Goal: Information Seeking & Learning: Learn about a topic

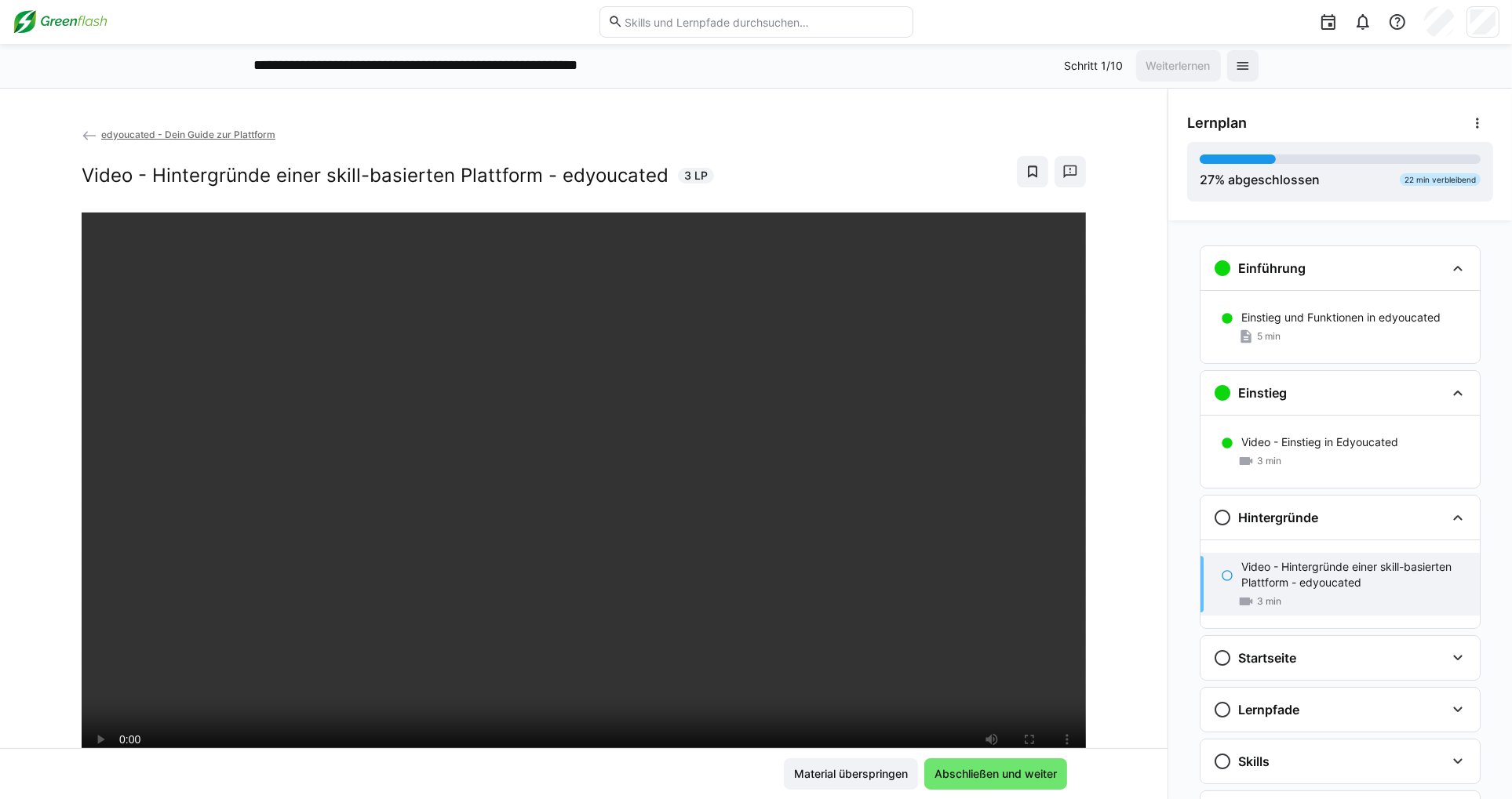
scroll to position [97, 0]
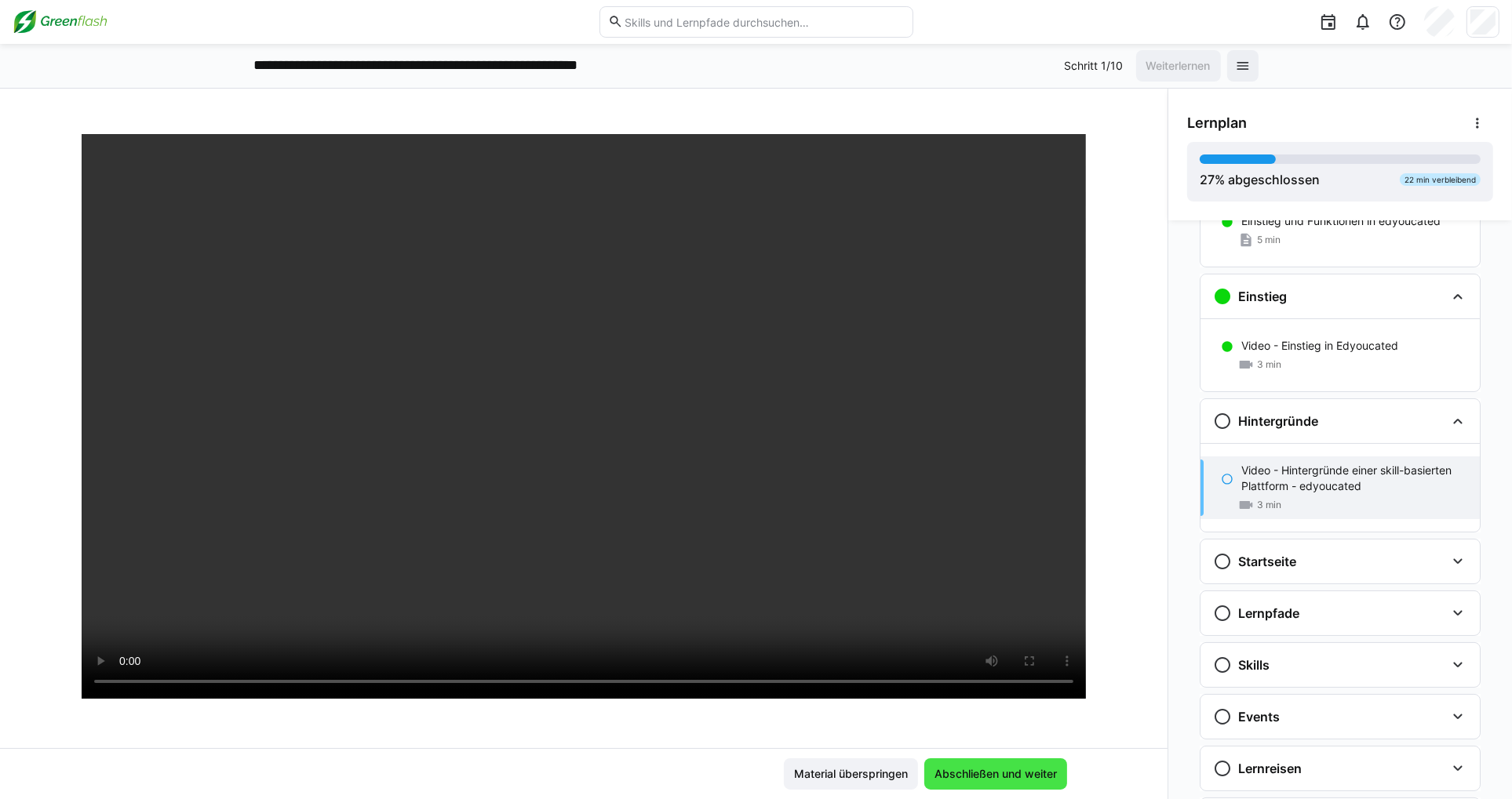
click at [1021, 767] on span "Abschließen und weiter" at bounding box center [996, 773] width 127 height 15
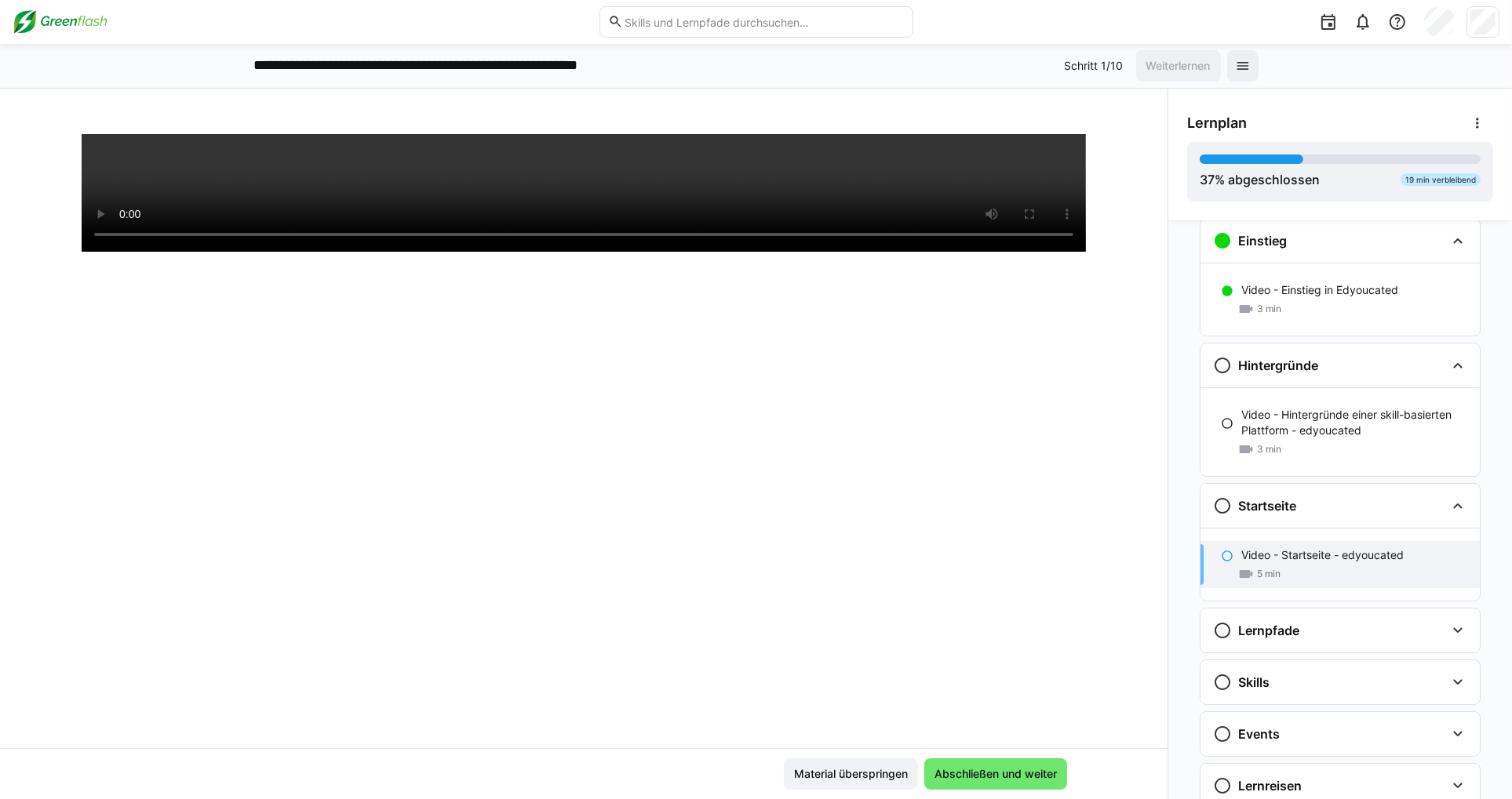
scroll to position [185, 0]
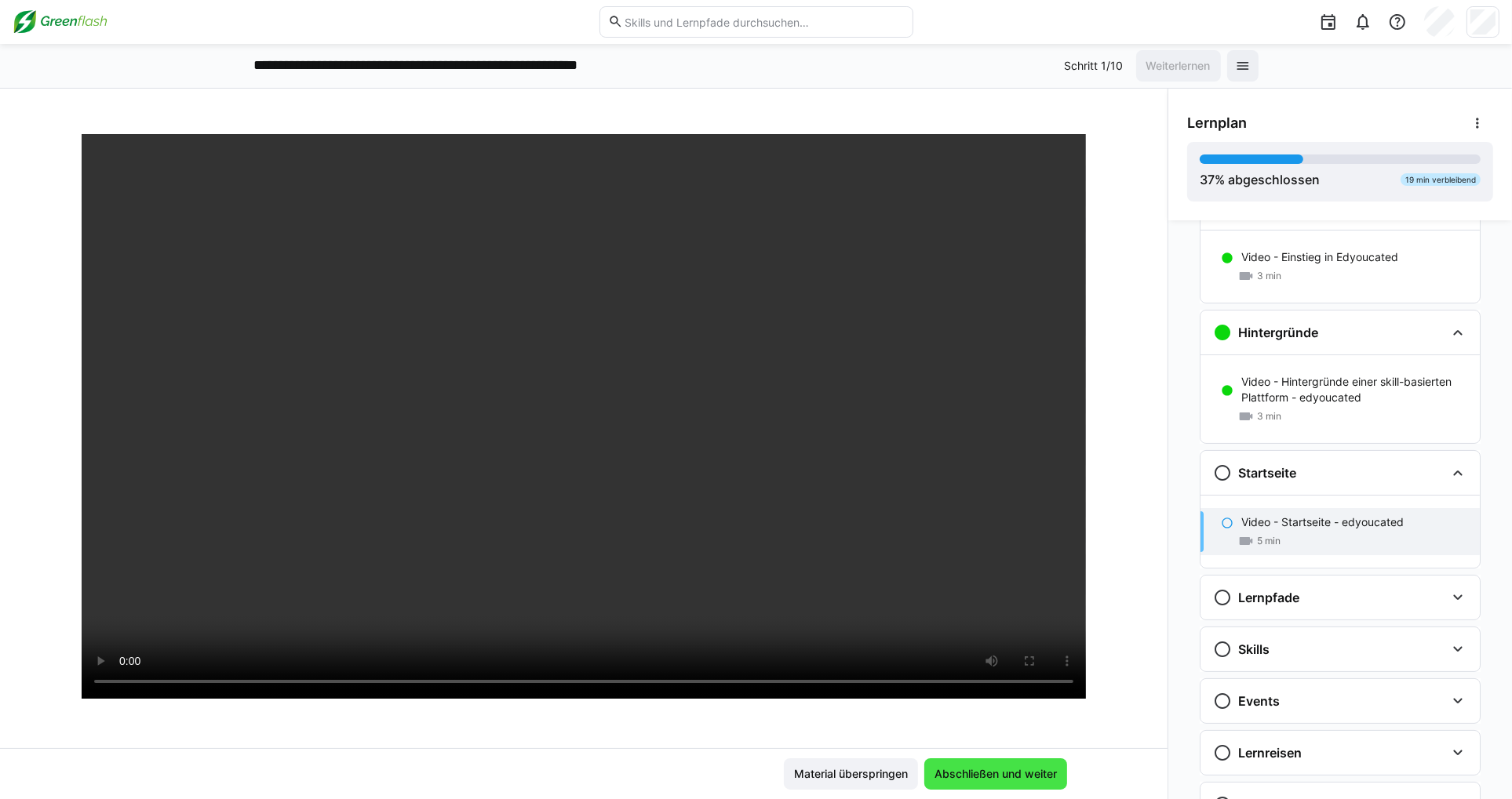
click at [1017, 778] on span "Abschließen und weiter" at bounding box center [996, 773] width 127 height 15
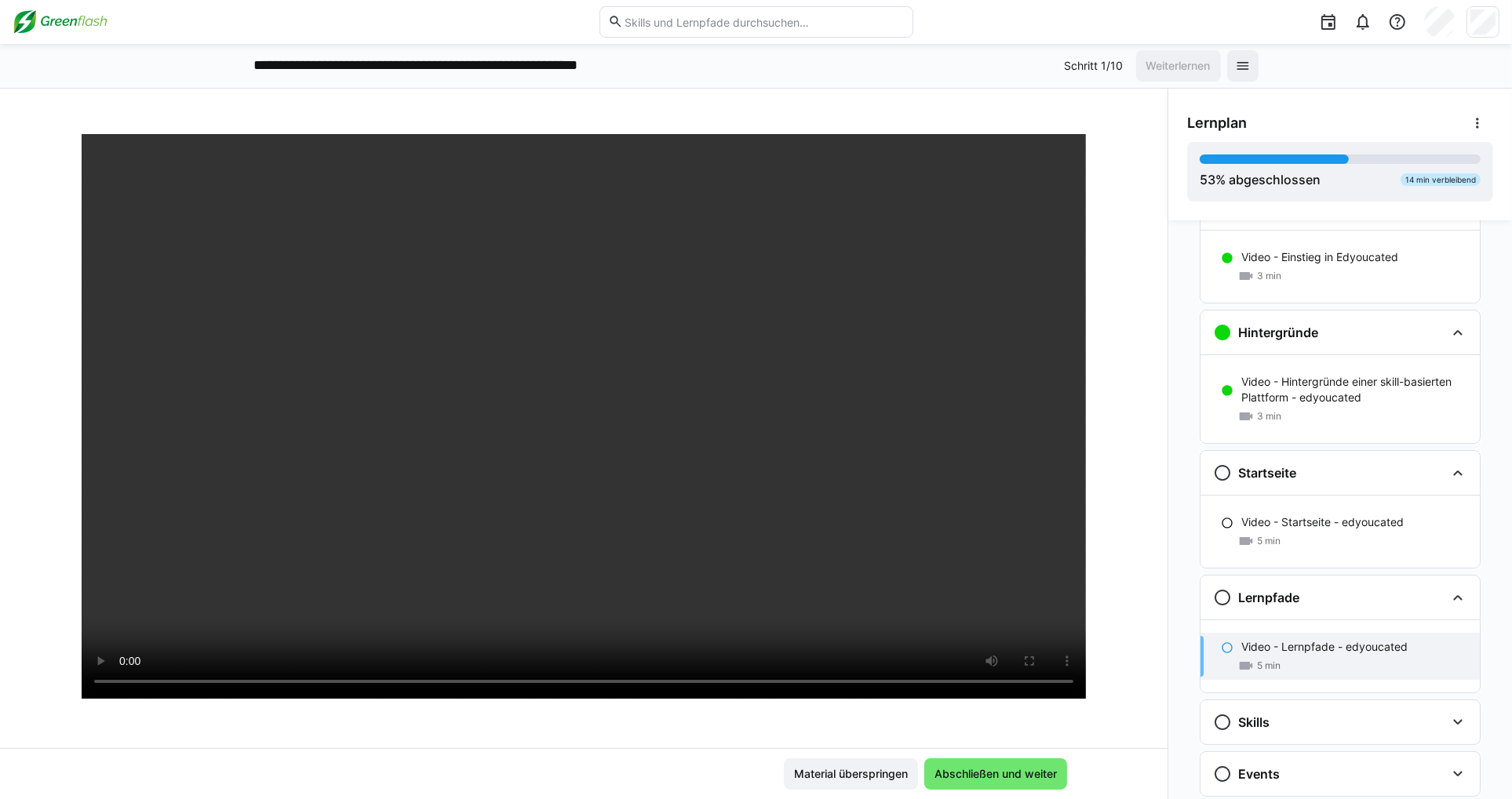
scroll to position [258, 0]
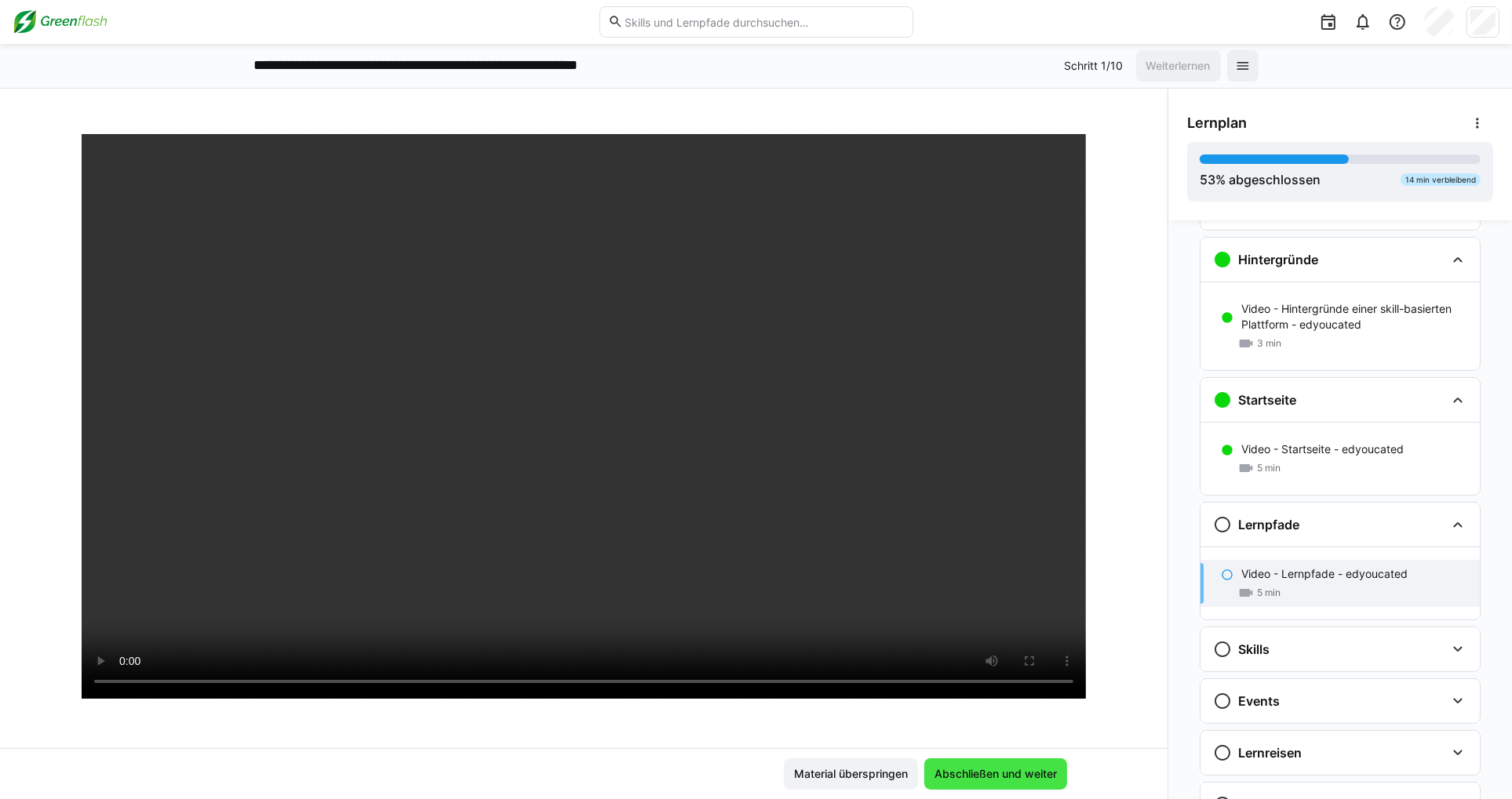
click at [1048, 780] on span "Abschließen und weiter" at bounding box center [996, 773] width 127 height 15
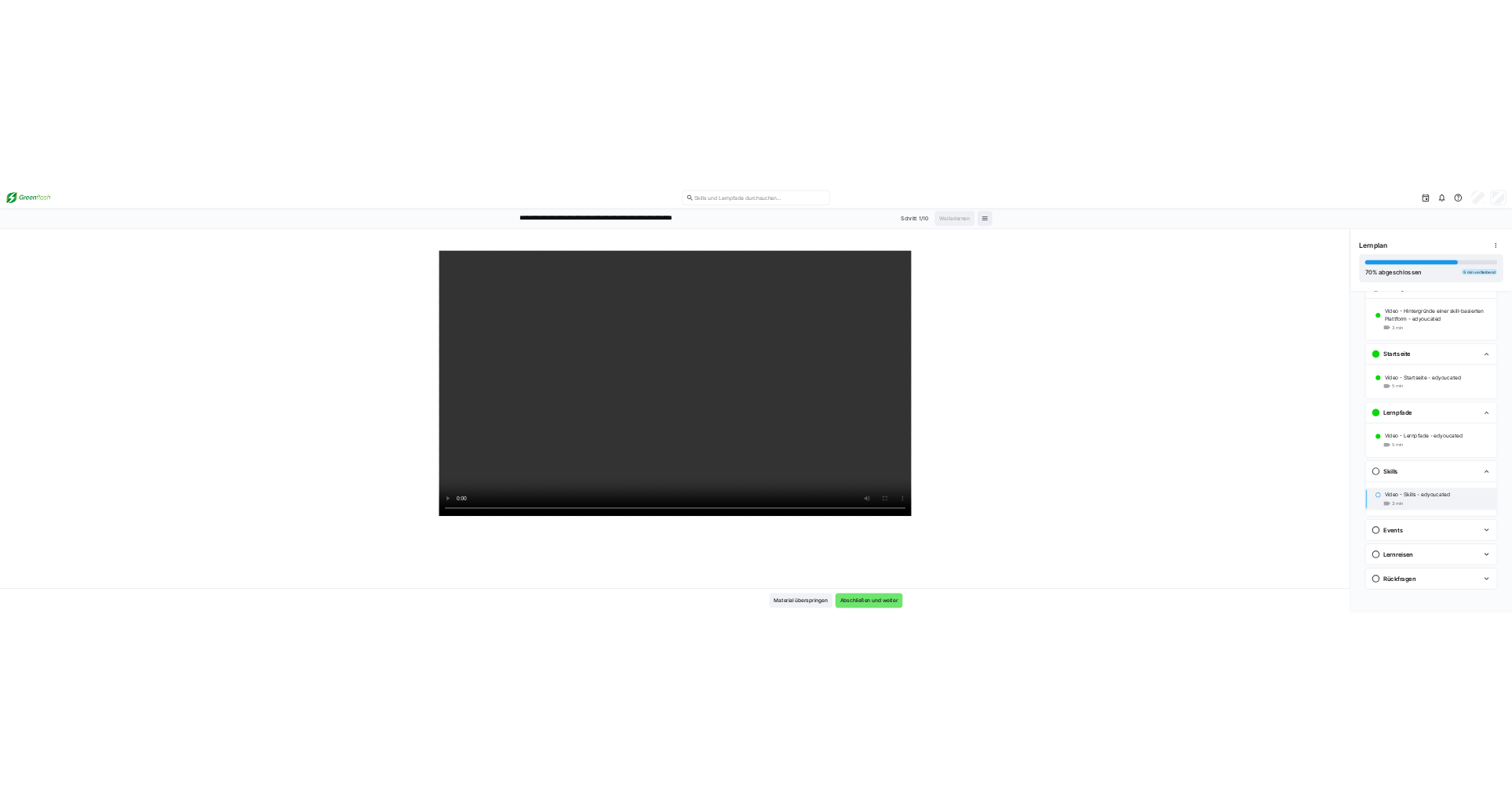
scroll to position [299, 0]
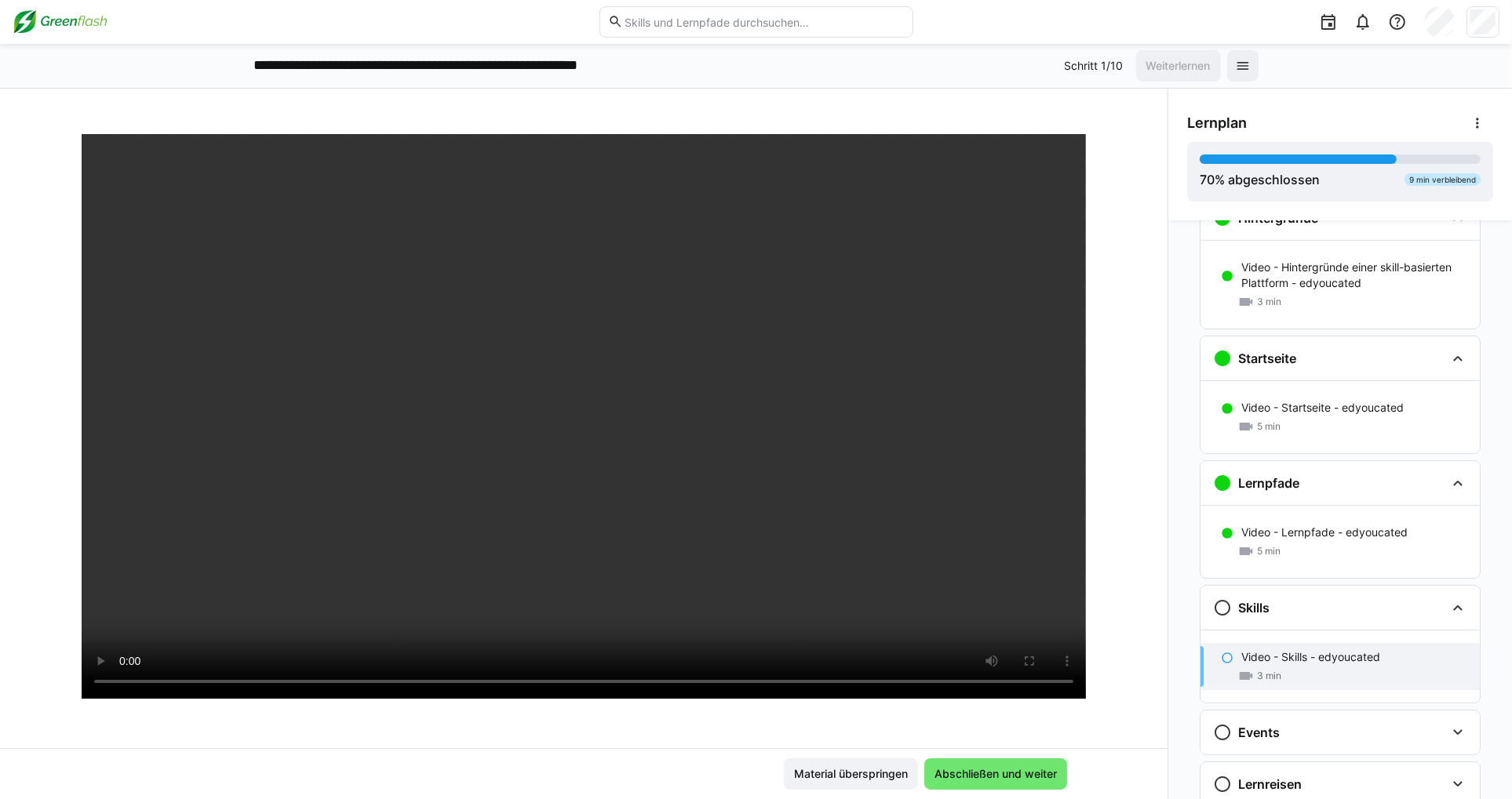
click at [204, 90] on div "edyoucated - Dein Guide zur Plattform Video - Skills - edyoucated 3 LP Material…" at bounding box center [584, 443] width 1167 height 710
click at [982, 782] on span "Abschließen und weiter" at bounding box center [995, 773] width 143 height 31
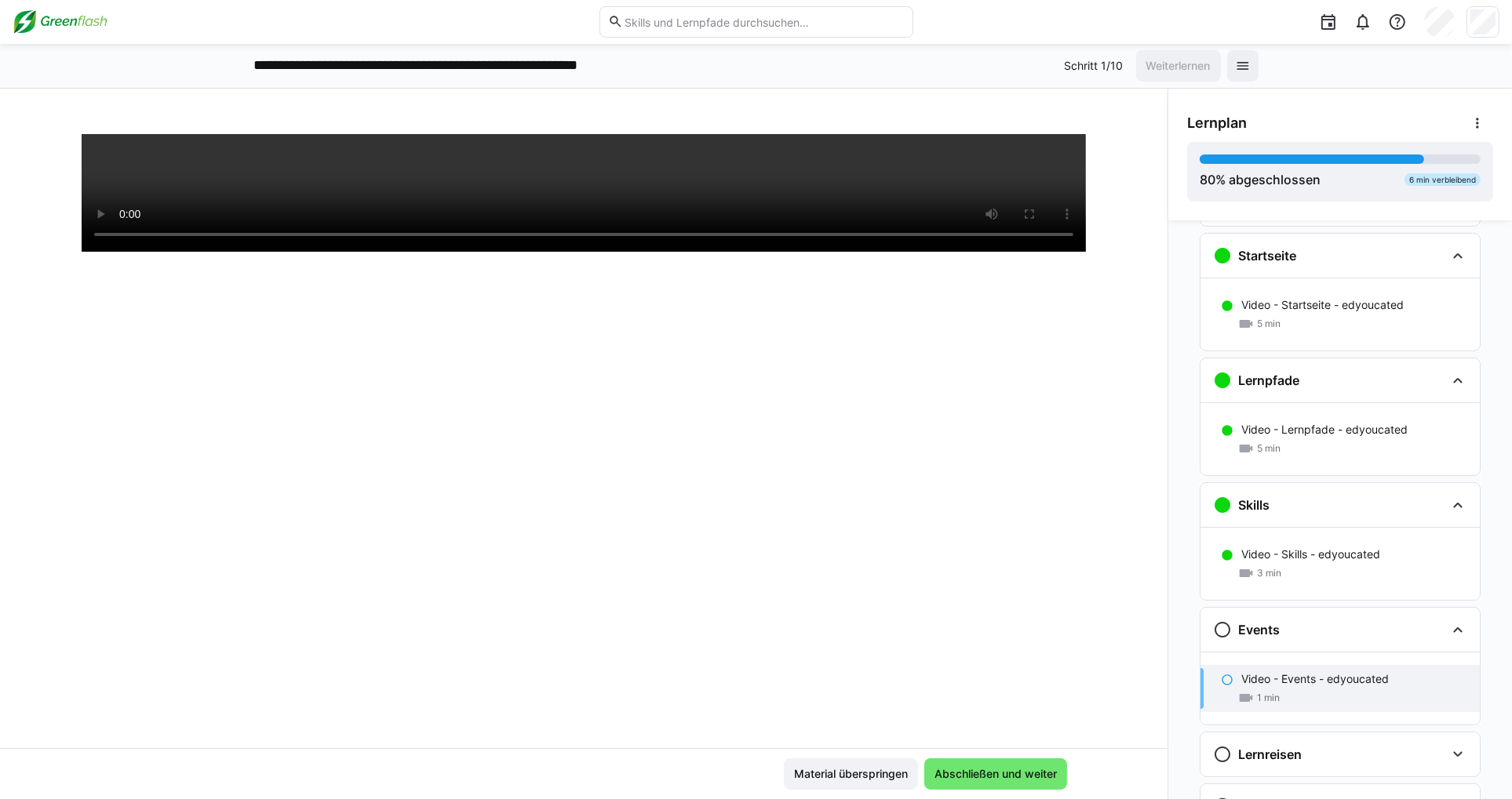
scroll to position [404, 0]
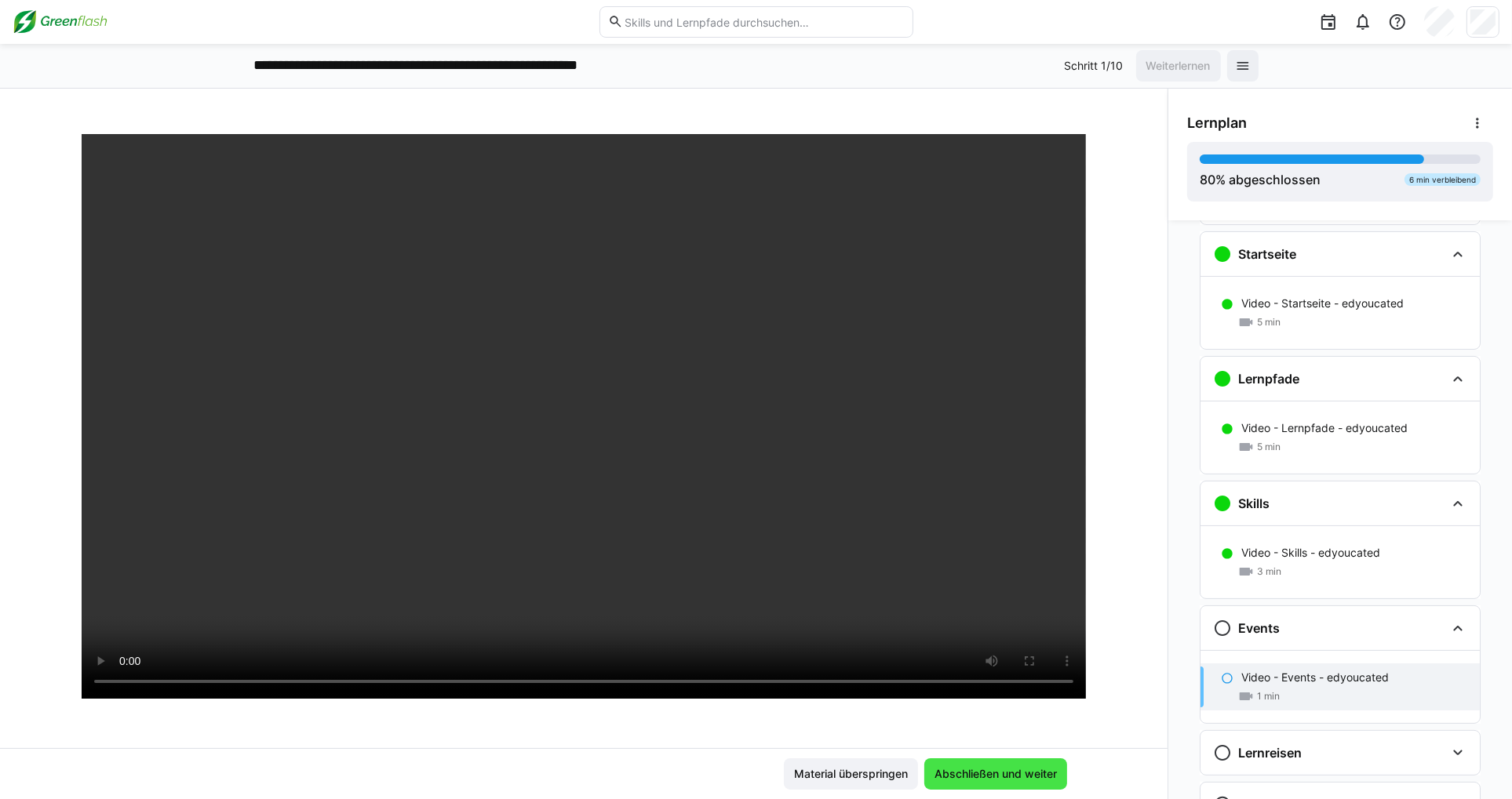
click at [992, 771] on span "Abschließen und weiter" at bounding box center [996, 773] width 127 height 15
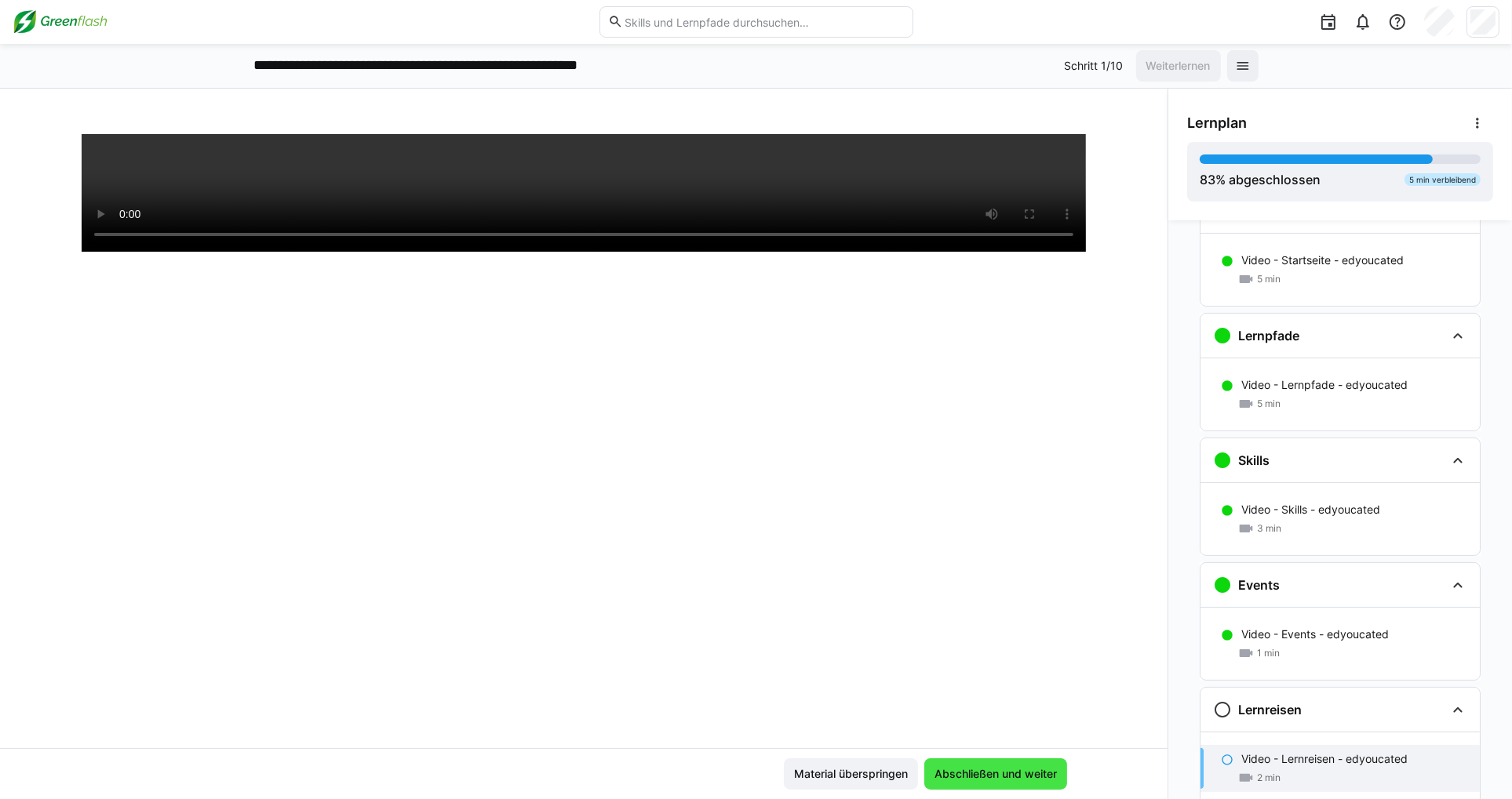
scroll to position [476, 0]
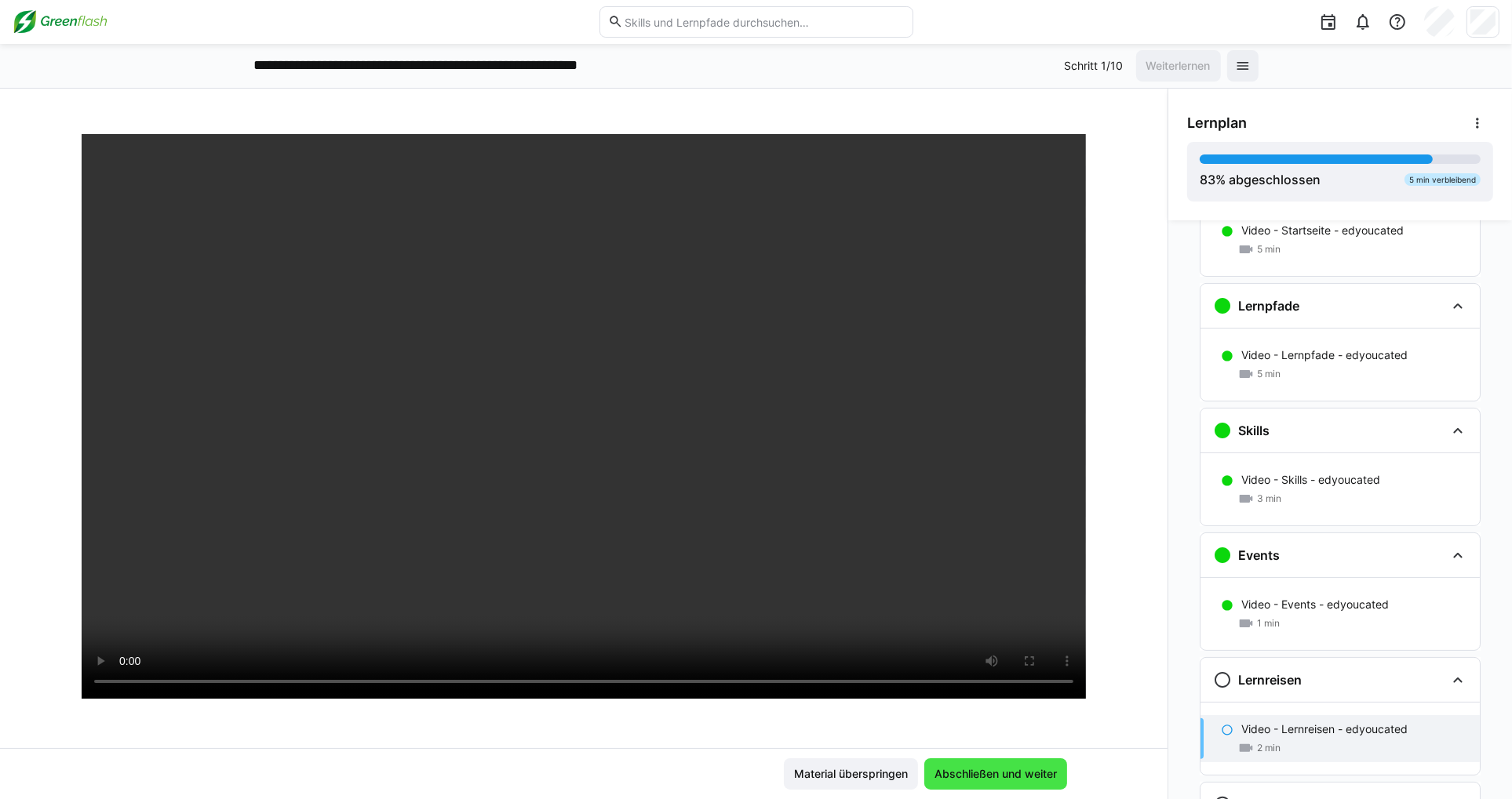
click at [1029, 785] on span "Abschließen und weiter" at bounding box center [995, 773] width 143 height 31
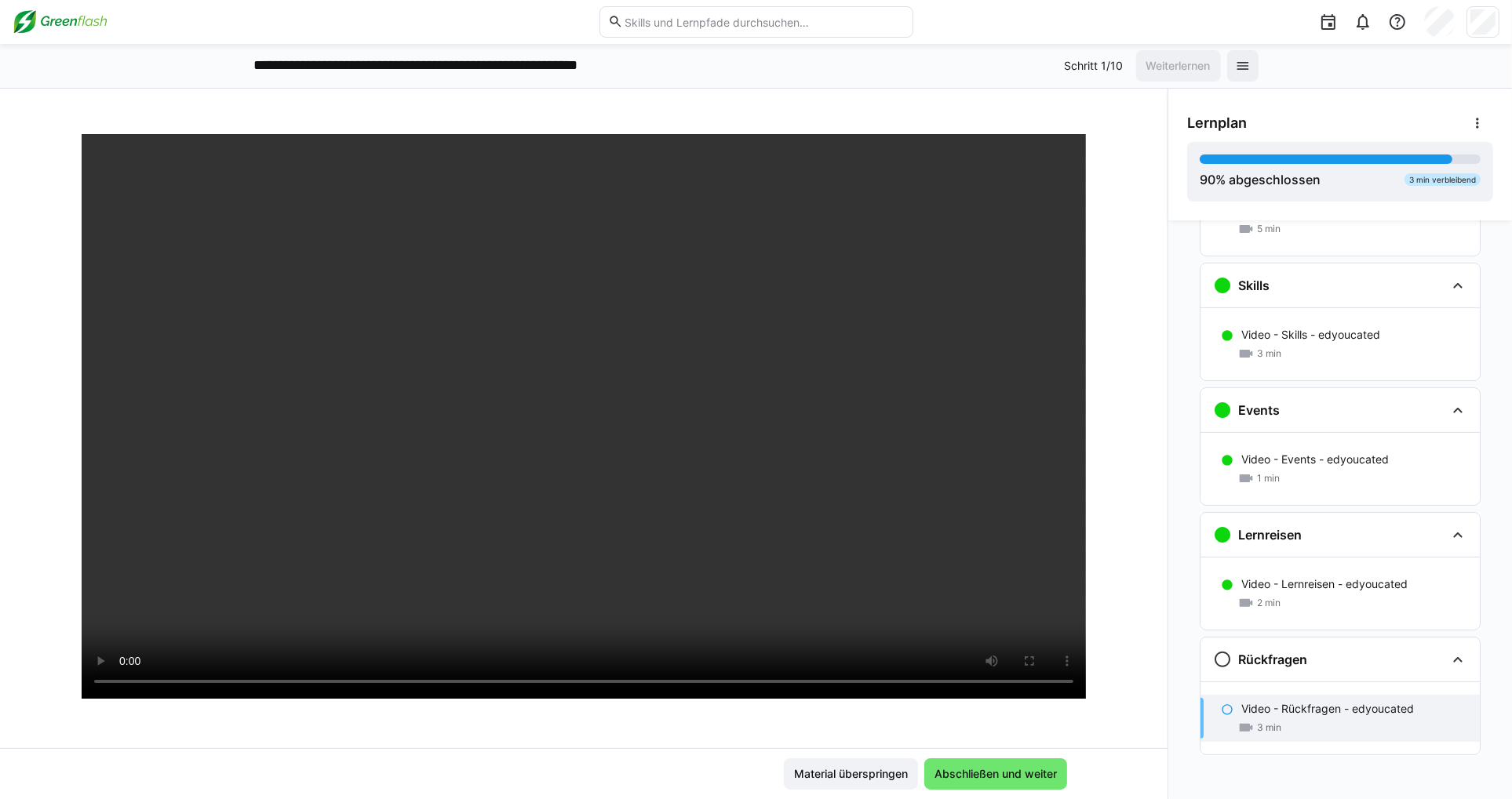
scroll to position [623, 0]
click at [994, 776] on span "Abschließen und weiter" at bounding box center [996, 773] width 127 height 15
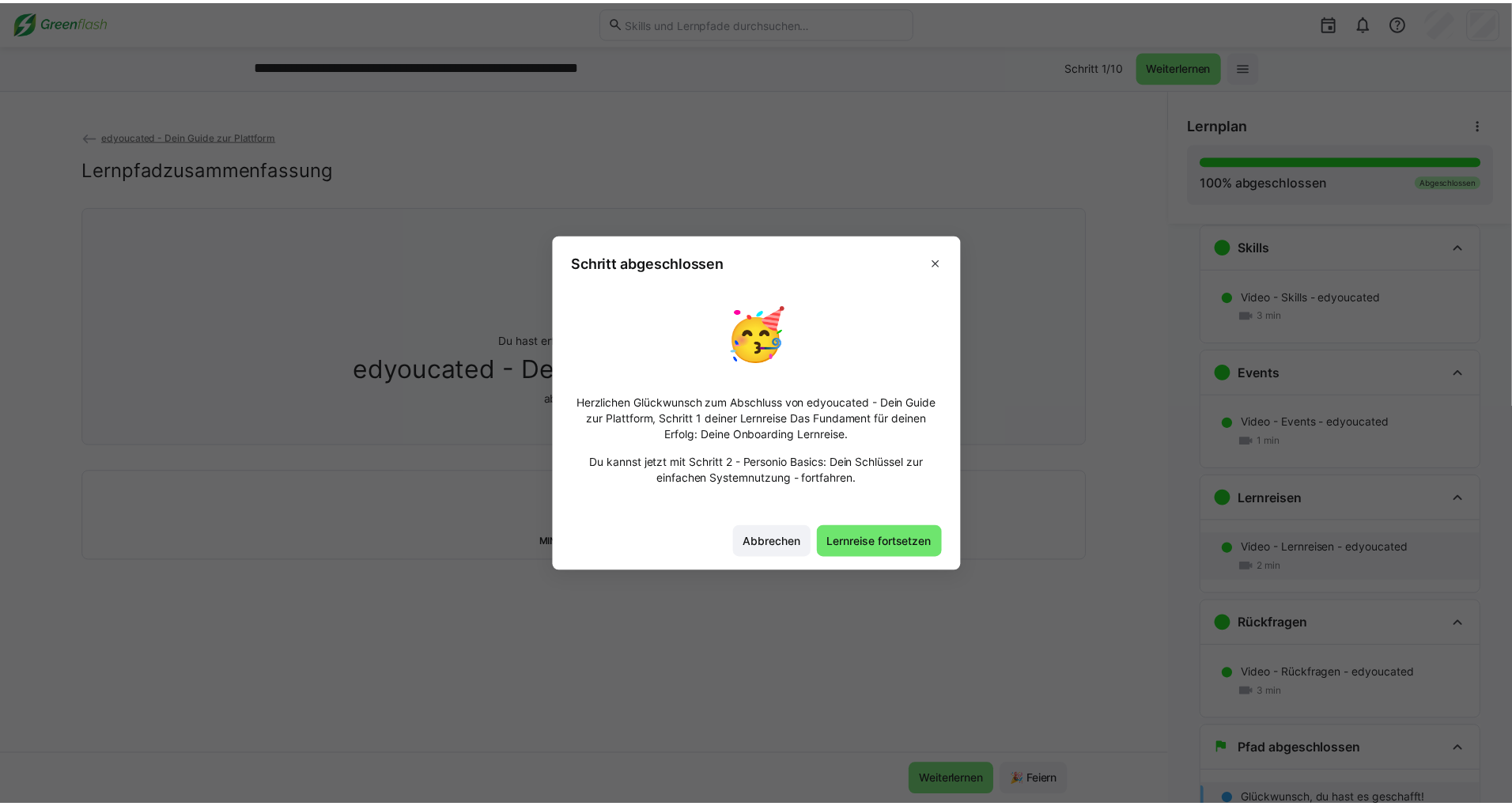
scroll to position [680, 0]
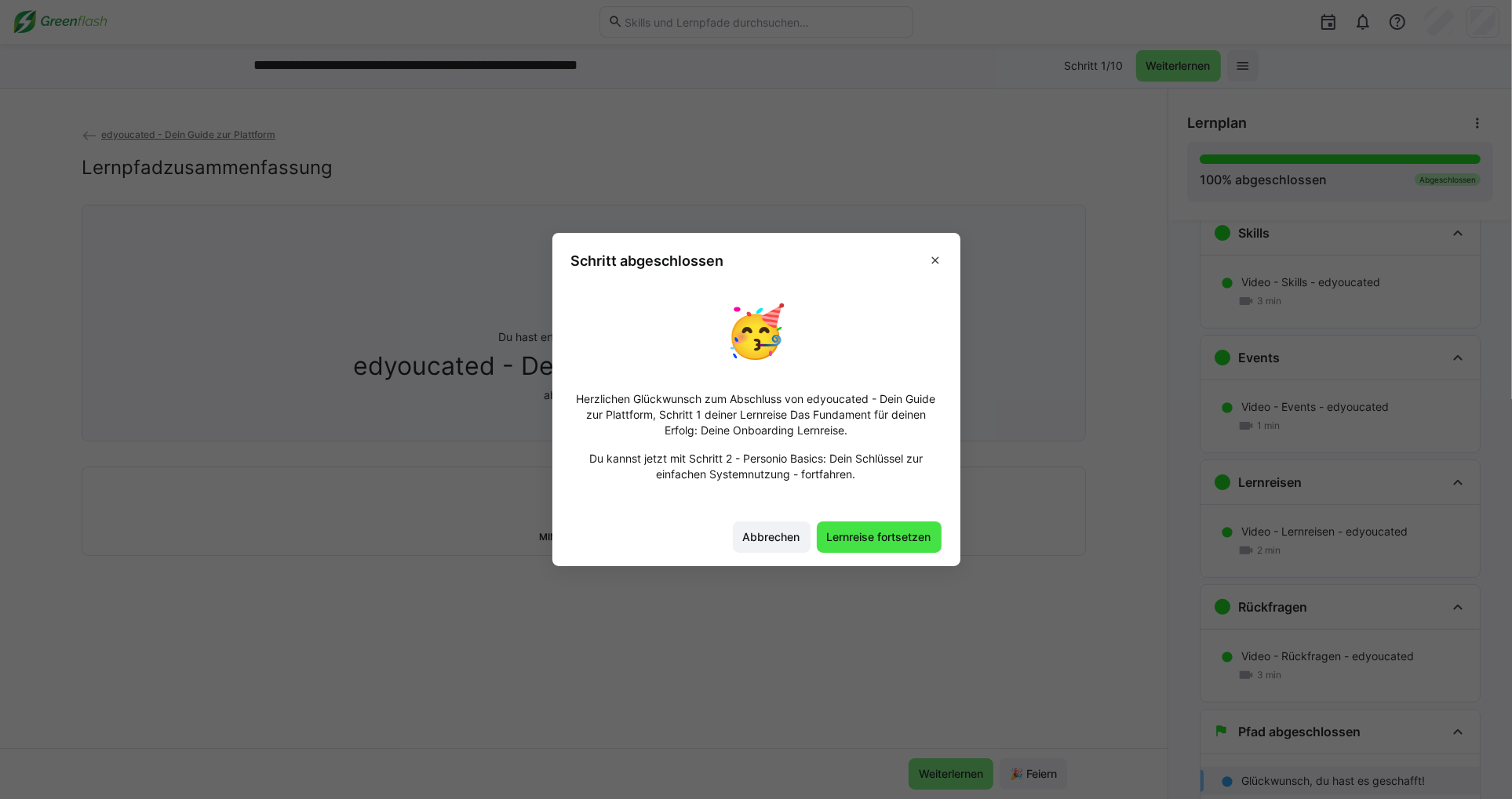
click at [847, 536] on span "Lernreise fortsetzen" at bounding box center [878, 537] width 109 height 15
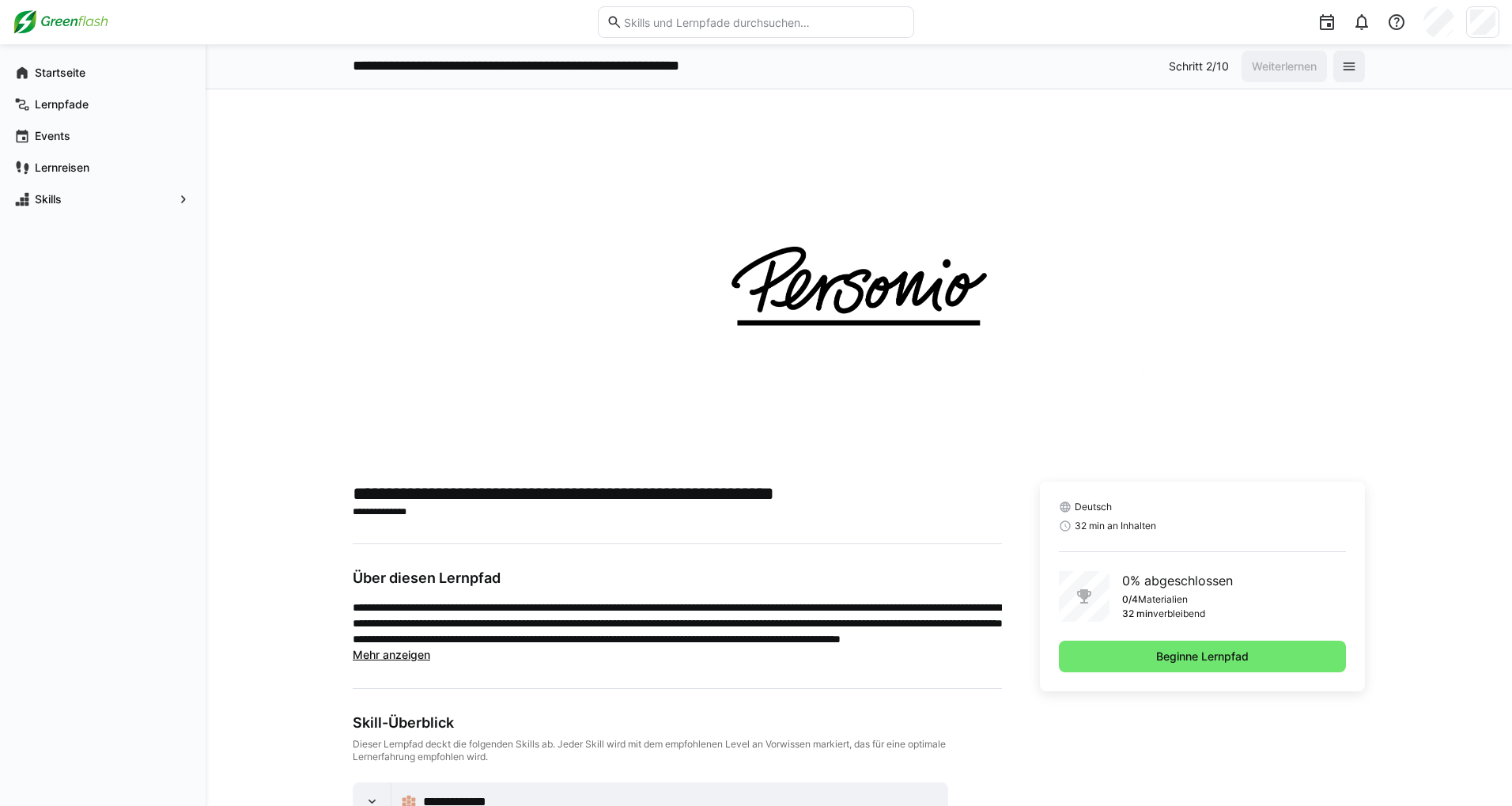
scroll to position [79, 0]
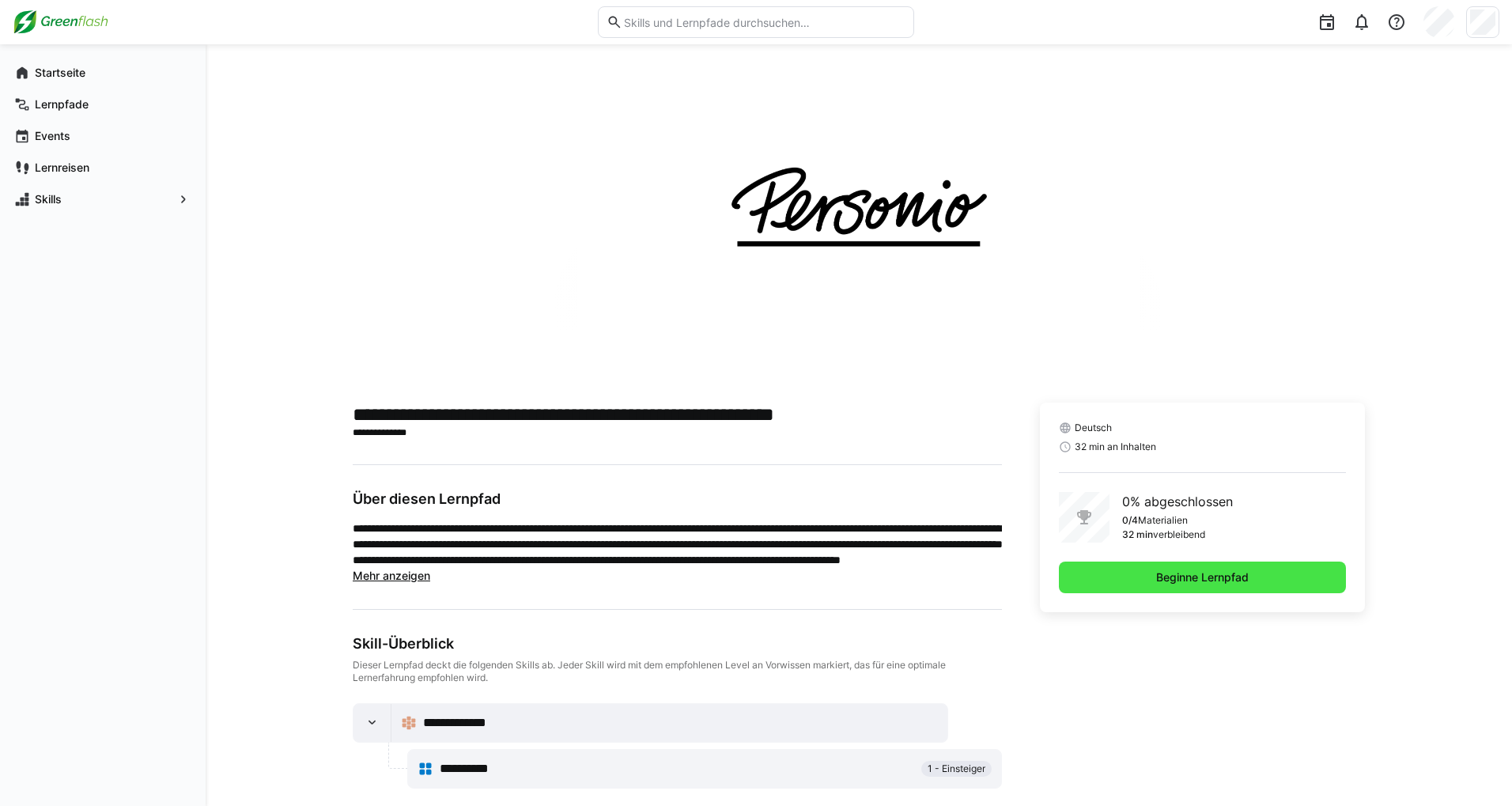
click at [1174, 577] on span "Beginne Lernpfad" at bounding box center [1203, 577] width 97 height 15
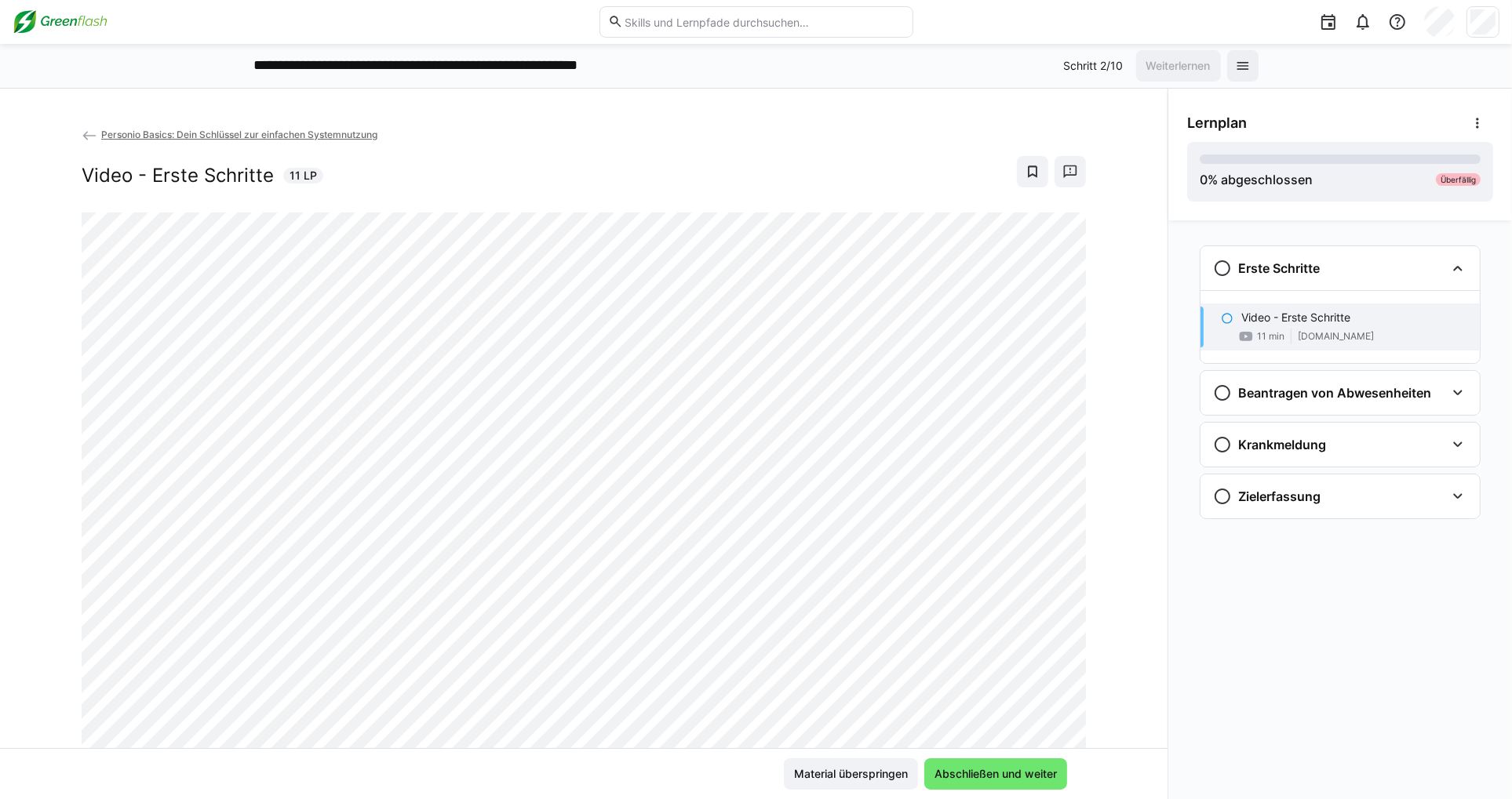
scroll to position [69, 0]
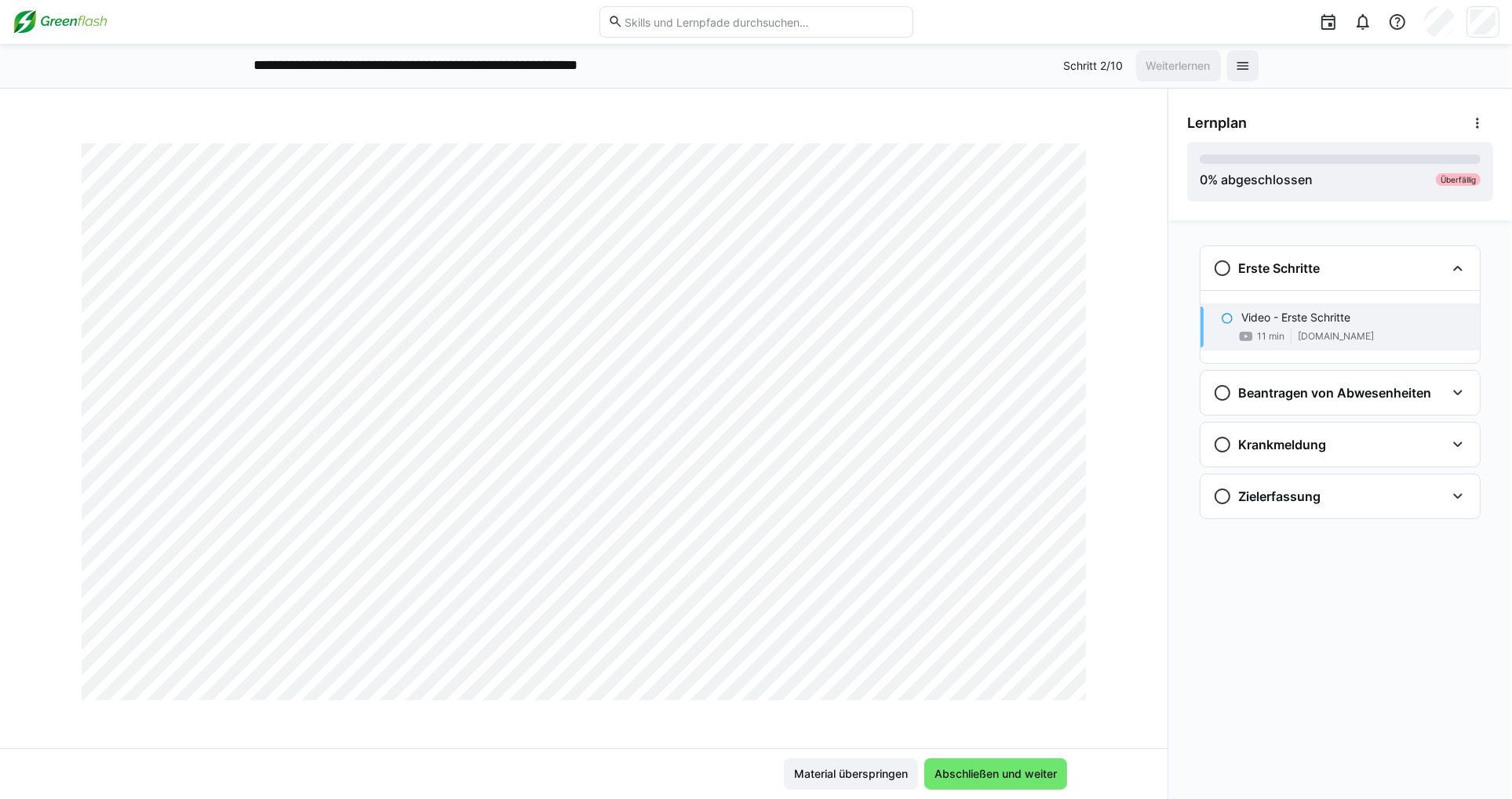
click at [1262, 631] on div "Erste Schritte Video - Erste Schritte 11 min [DOMAIN_NAME] Beantragen von Abwes…" at bounding box center [1340, 509] width 344 height 579
click at [1004, 780] on span "Abschließen und weiter" at bounding box center [996, 773] width 127 height 15
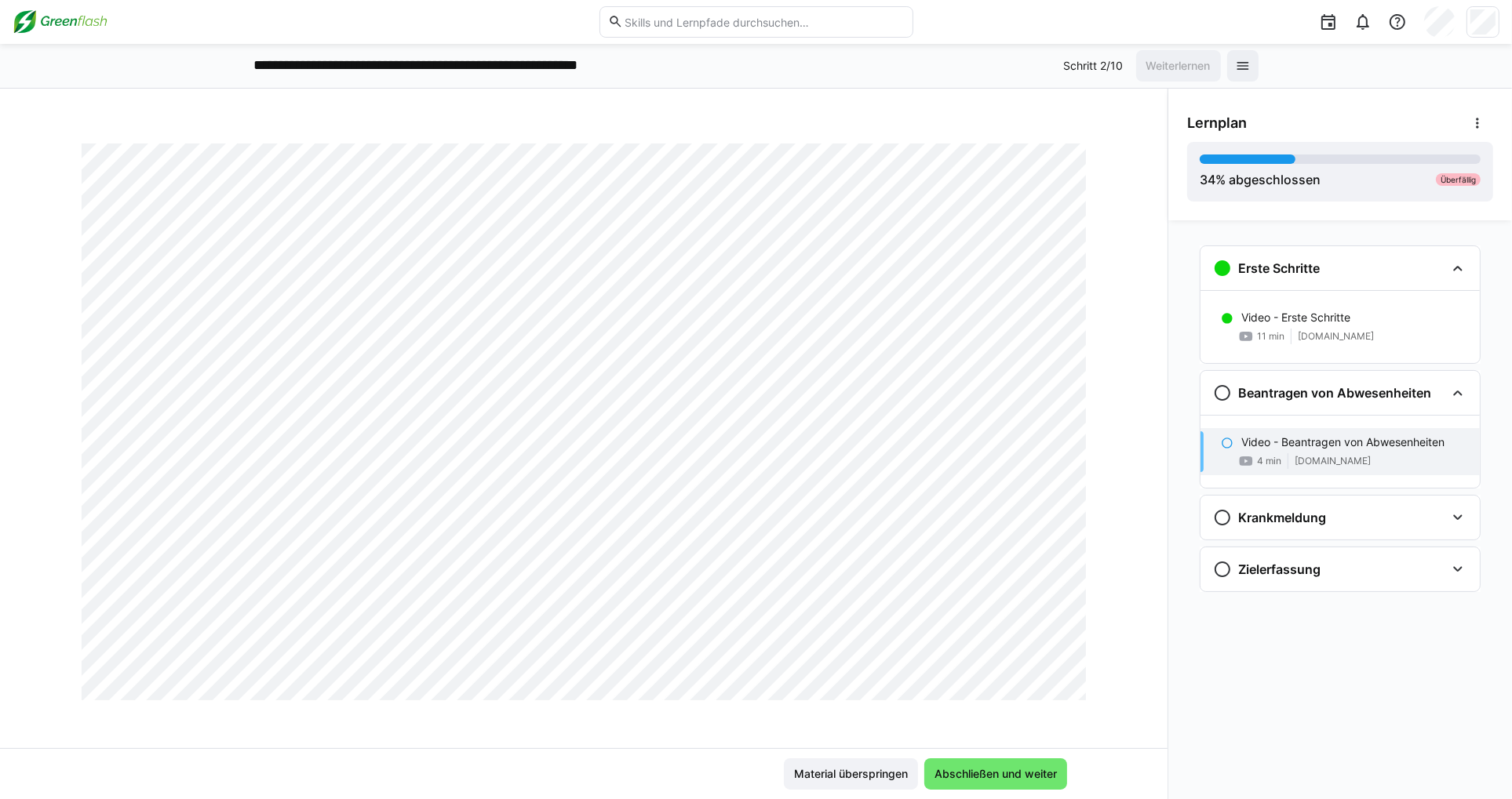
click at [564, 752] on div "Material überspringen Abschließen und weiter" at bounding box center [584, 773] width 1167 height 51
click at [733, 729] on div "Personio Basics: Dein Schlüssel zur einfachen Systemnutzung Video - Beantragen …" at bounding box center [584, 437] width 1167 height 622
click at [1452, 521] on eds-icon at bounding box center [1457, 517] width 19 height 19
click at [1465, 661] on div "Zielerfassung" at bounding box center [1340, 642] width 279 height 44
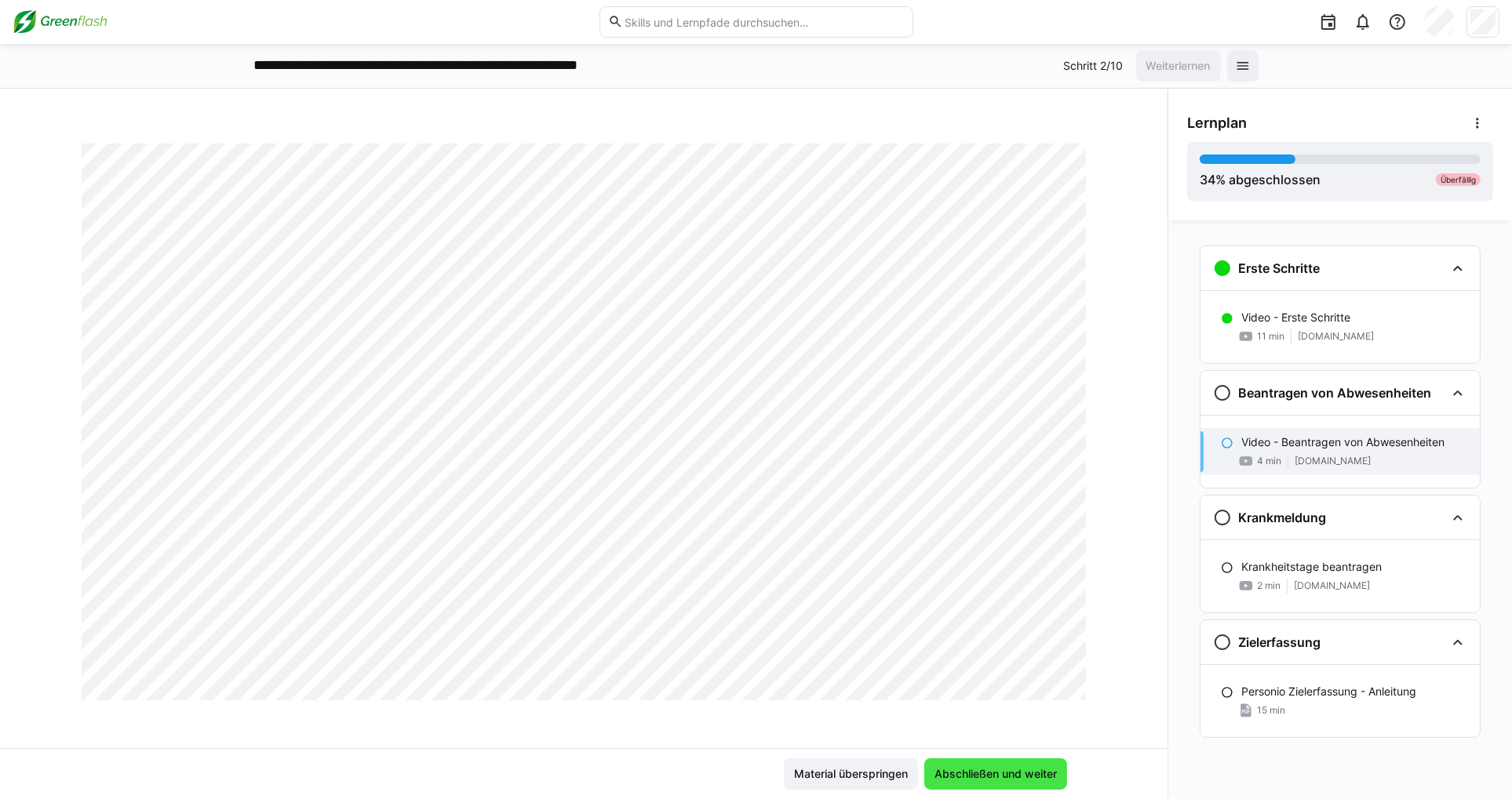
click at [979, 781] on span "Abschließen und weiter" at bounding box center [996, 773] width 127 height 15
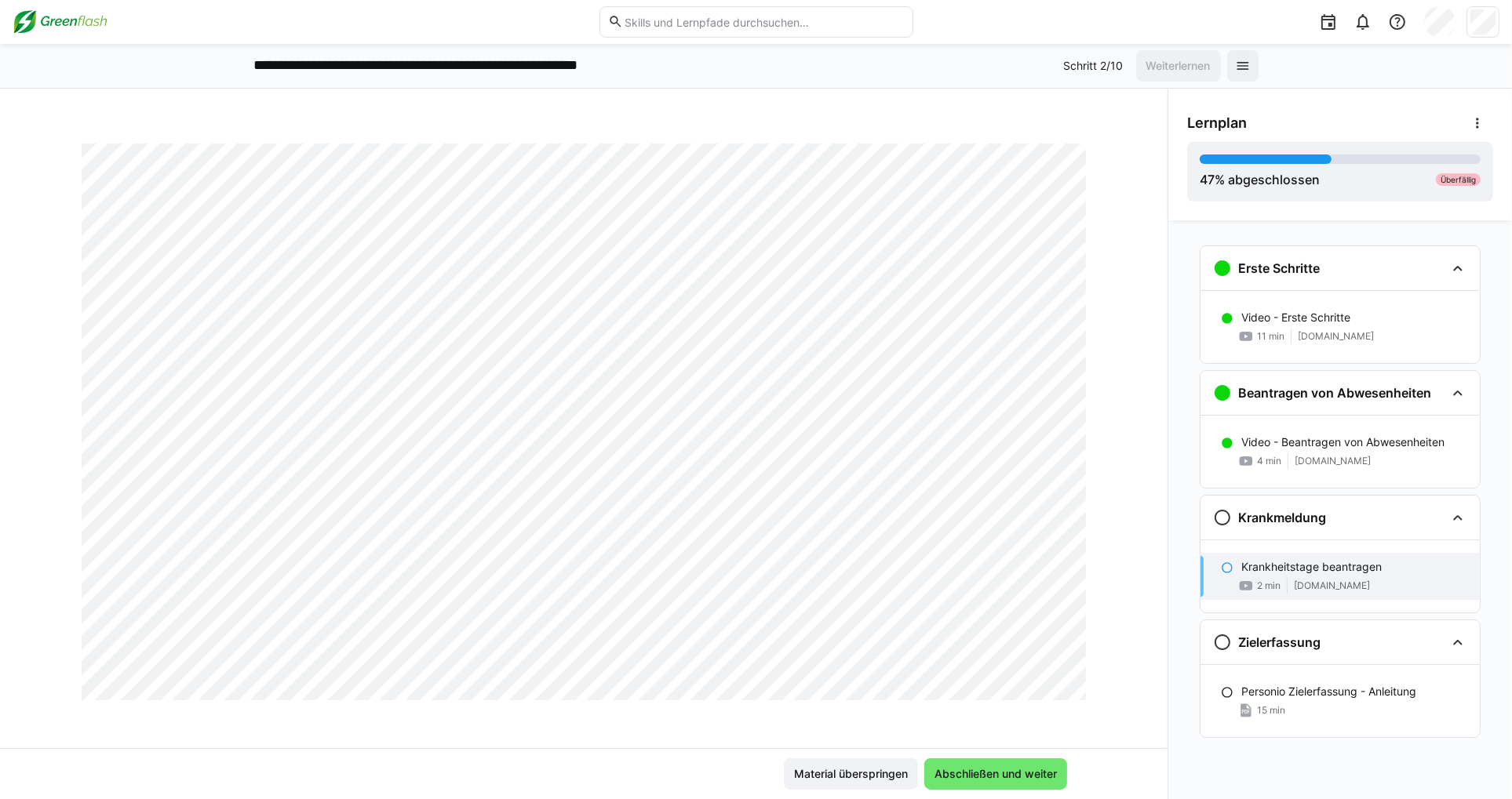
click at [395, 720] on div "Personio Basics: Dein Schlüssel zur einfachen Systemnutzung Krankheitstage bean…" at bounding box center [584, 437] width 1167 height 622
click at [1010, 769] on span "Abschließen und weiter" at bounding box center [996, 773] width 127 height 15
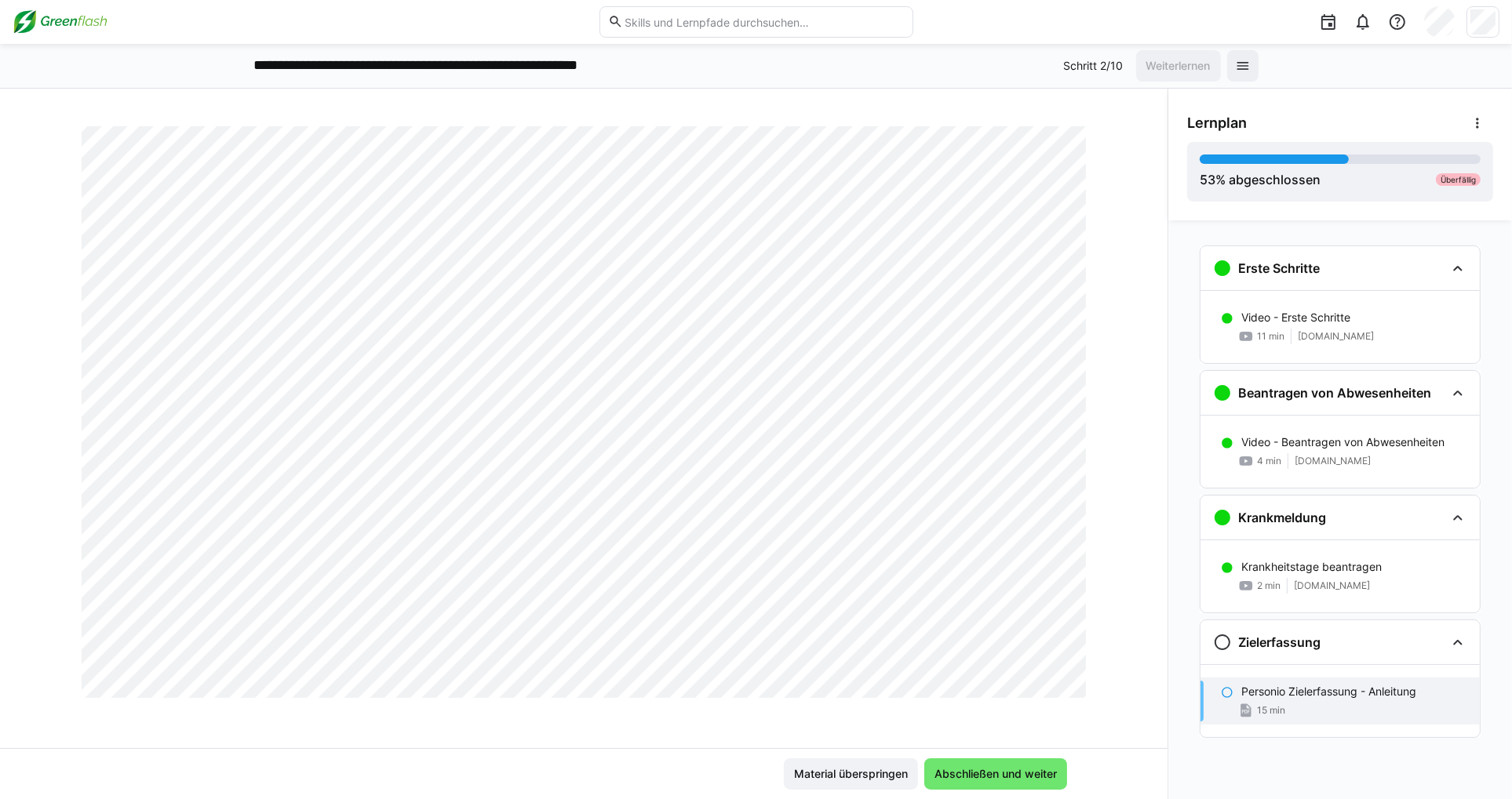
scroll to position [4614, 0]
click at [1006, 772] on span "Abschließen und weiter" at bounding box center [996, 773] width 127 height 15
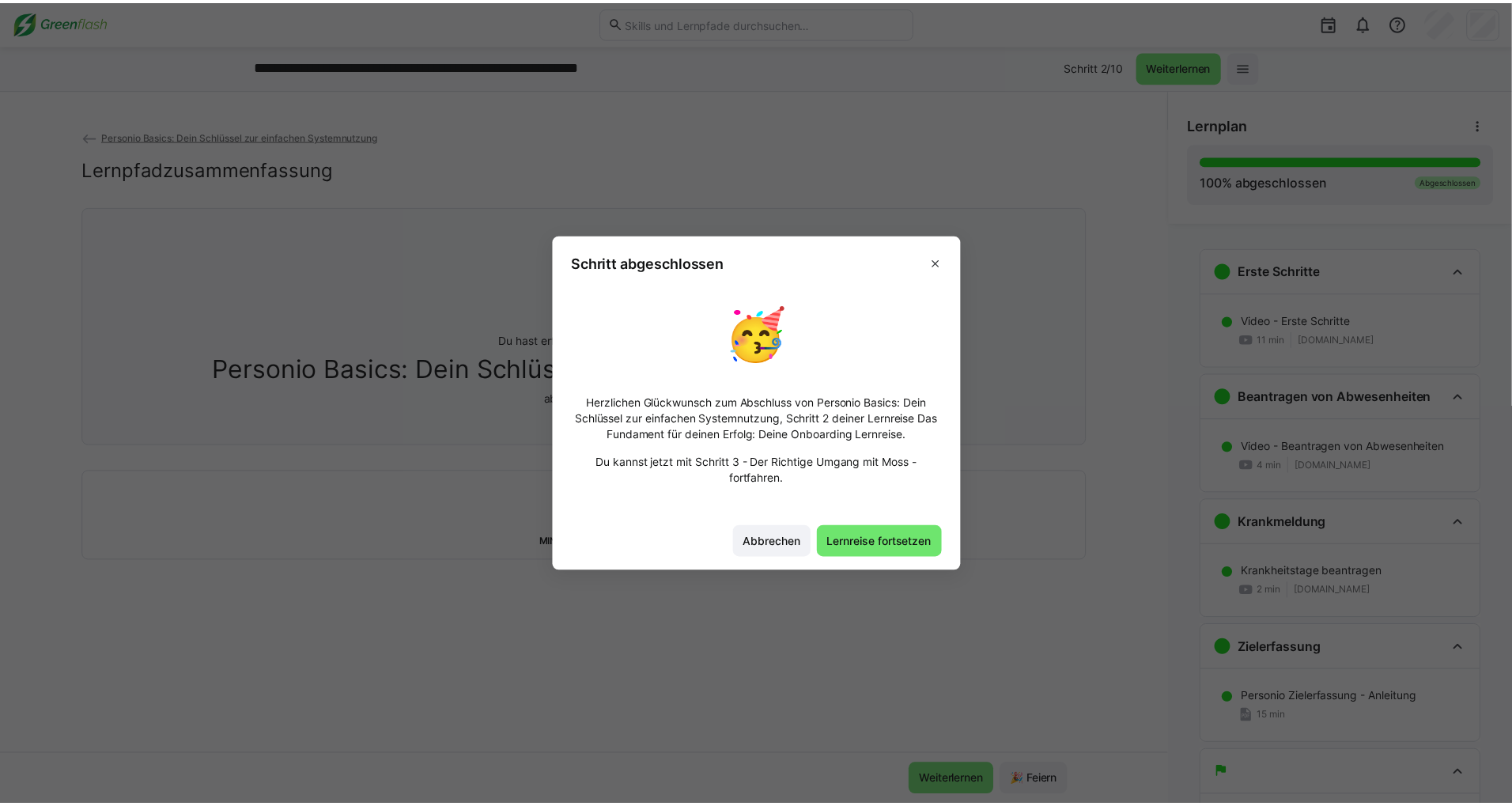
scroll to position [38, 0]
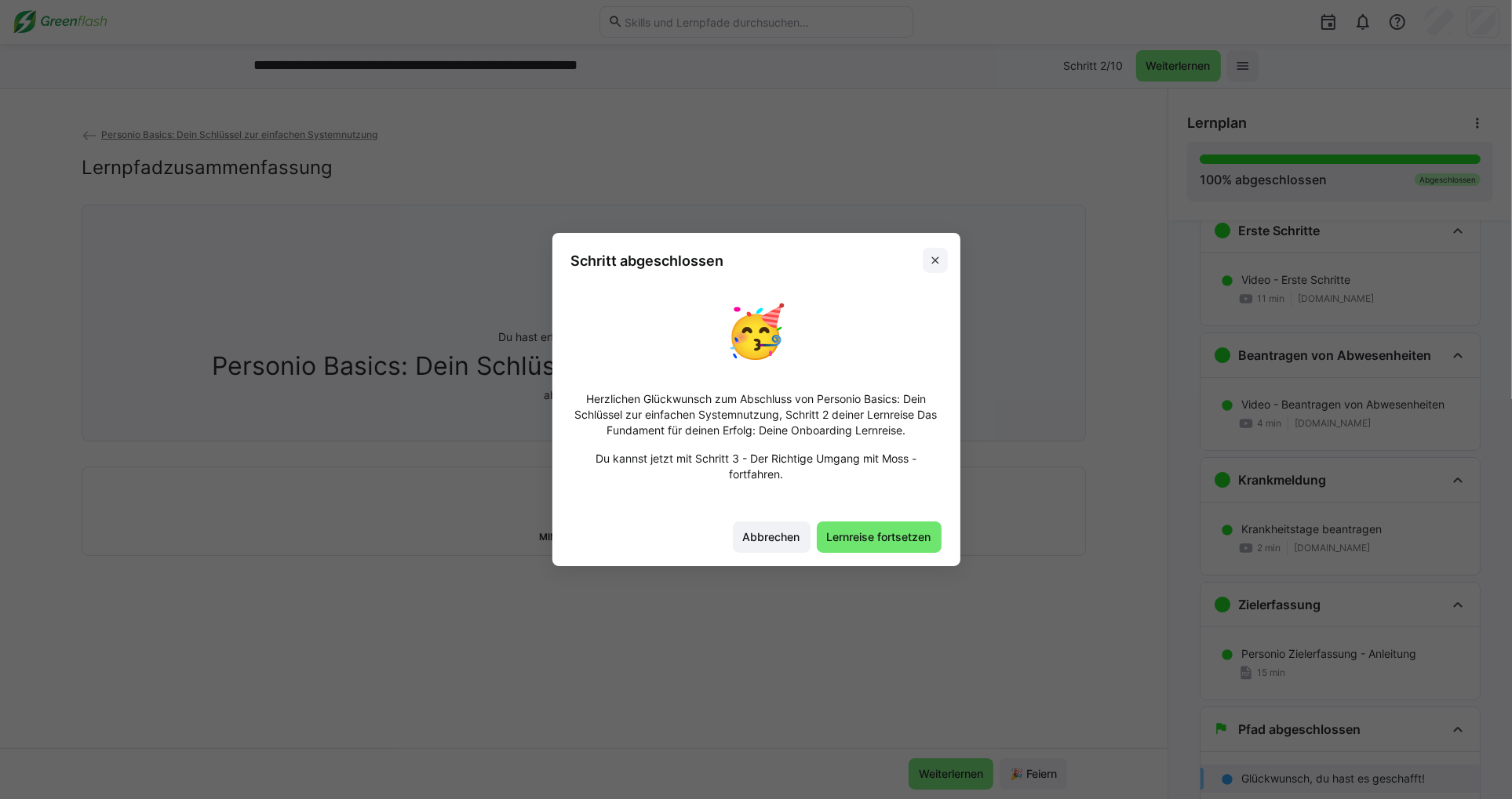
click at [937, 265] on eds-icon at bounding box center [936, 261] width 13 height 13
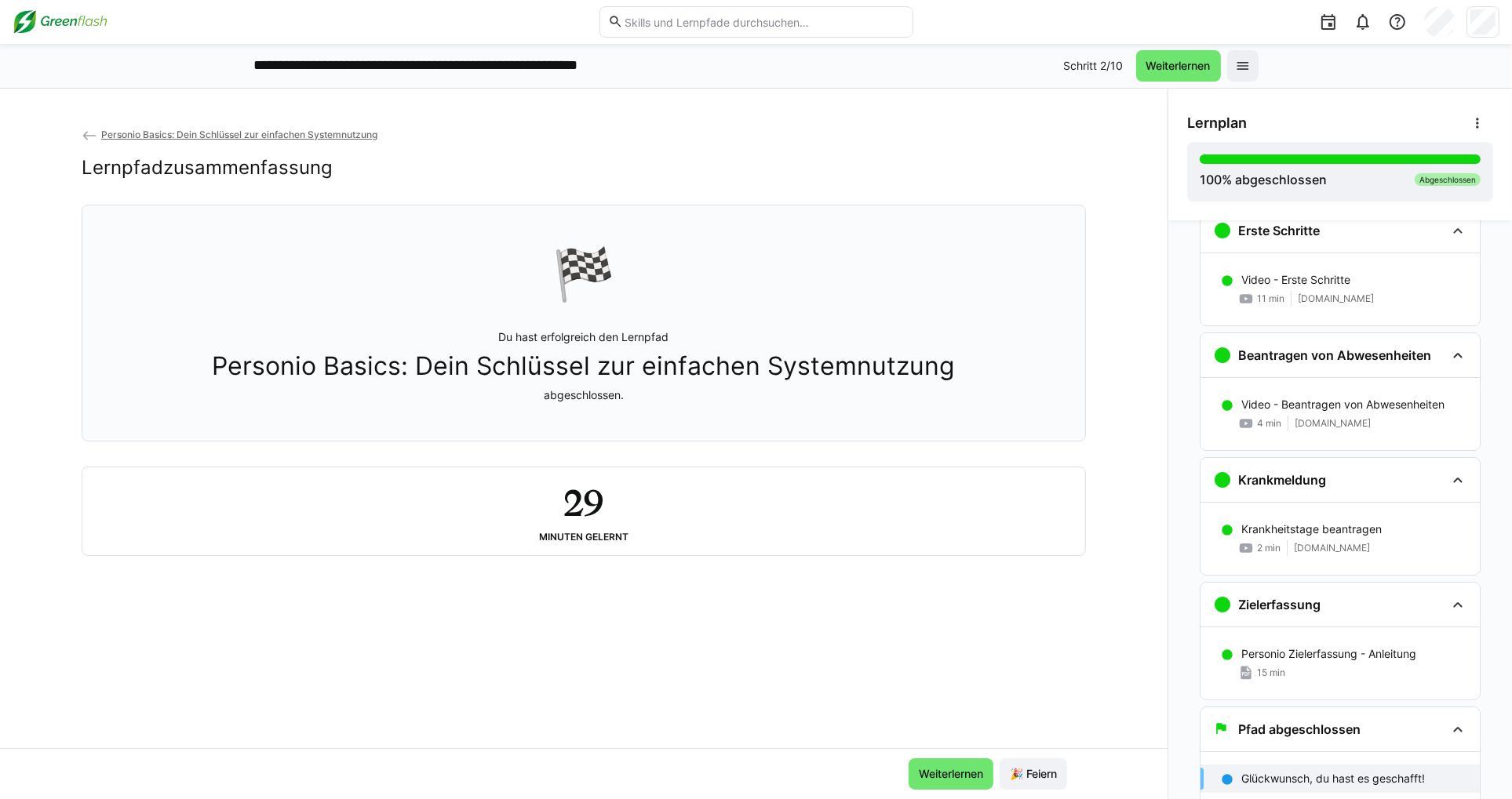
click at [69, 19] on img at bounding box center [60, 22] width 95 height 25
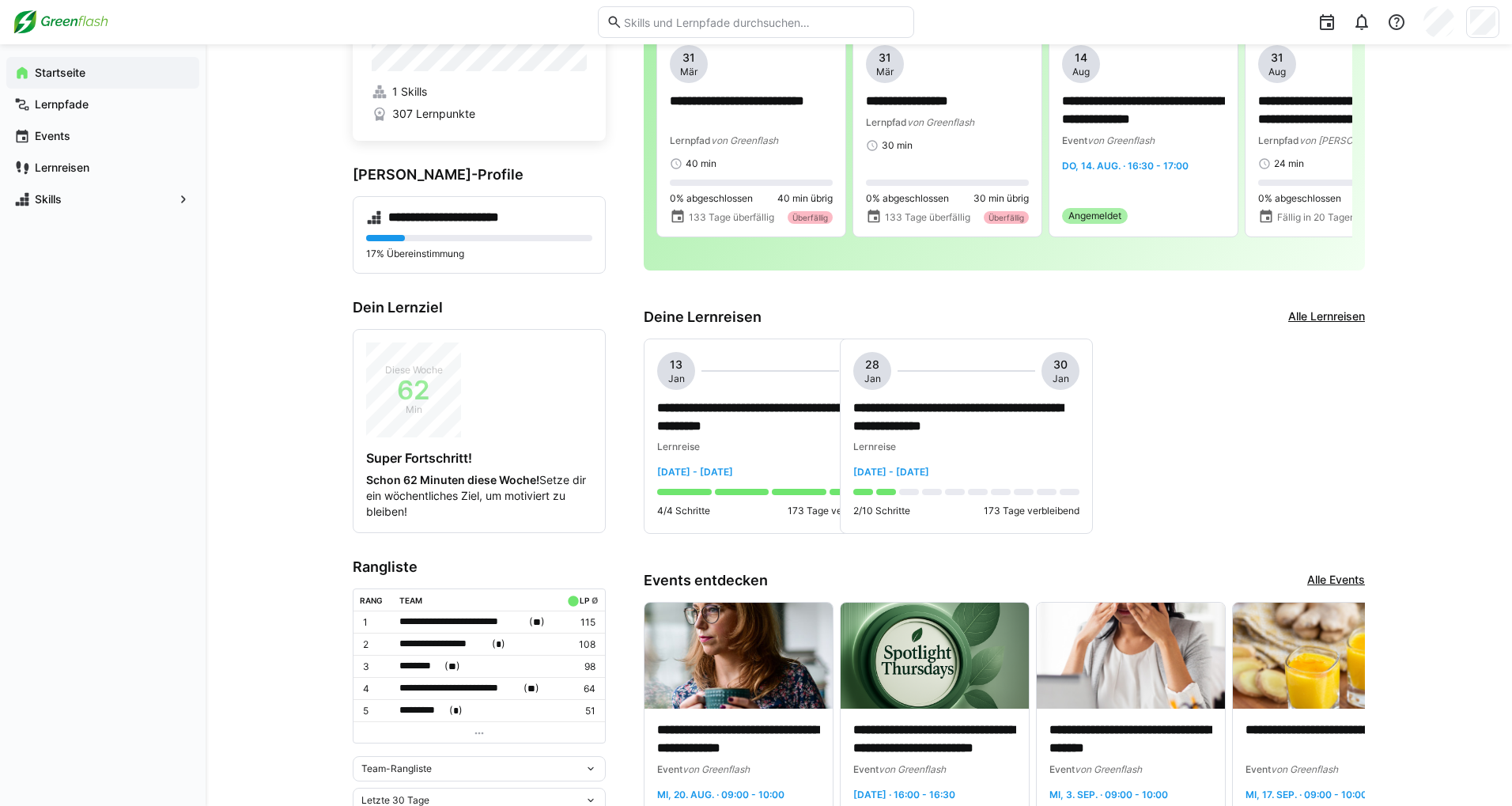
scroll to position [317, 0]
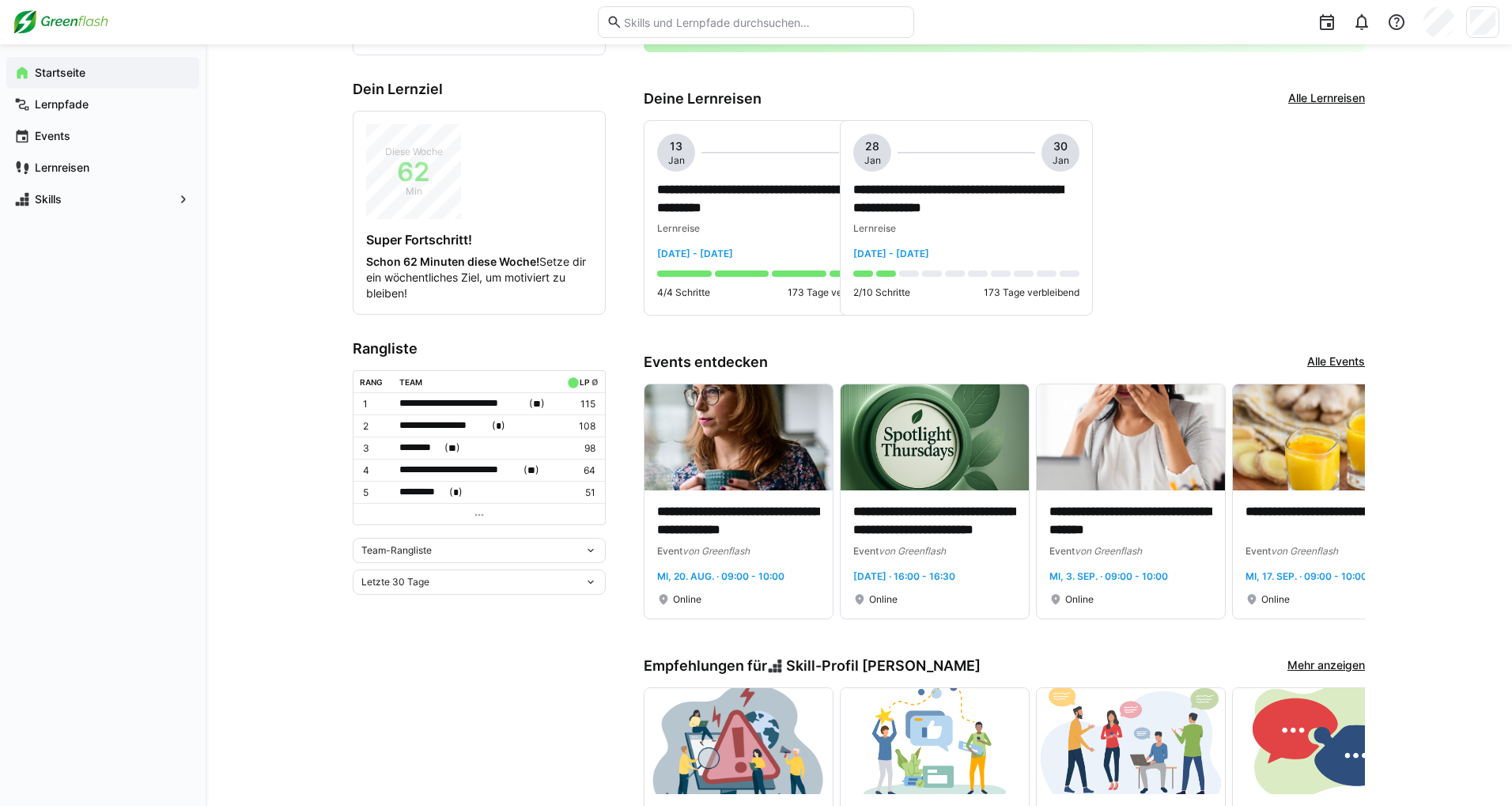
click at [441, 547] on div "Team-Rangliste" at bounding box center [472, 550] width 223 height 11
click at [444, 584] on span "Team-Rangliste" at bounding box center [480, 577] width 253 height 25
click at [439, 545] on div "Team-Rangliste" at bounding box center [472, 550] width 223 height 11
click at [448, 606] on div "Individuelle Rangliste" at bounding box center [479, 603] width 234 height 13
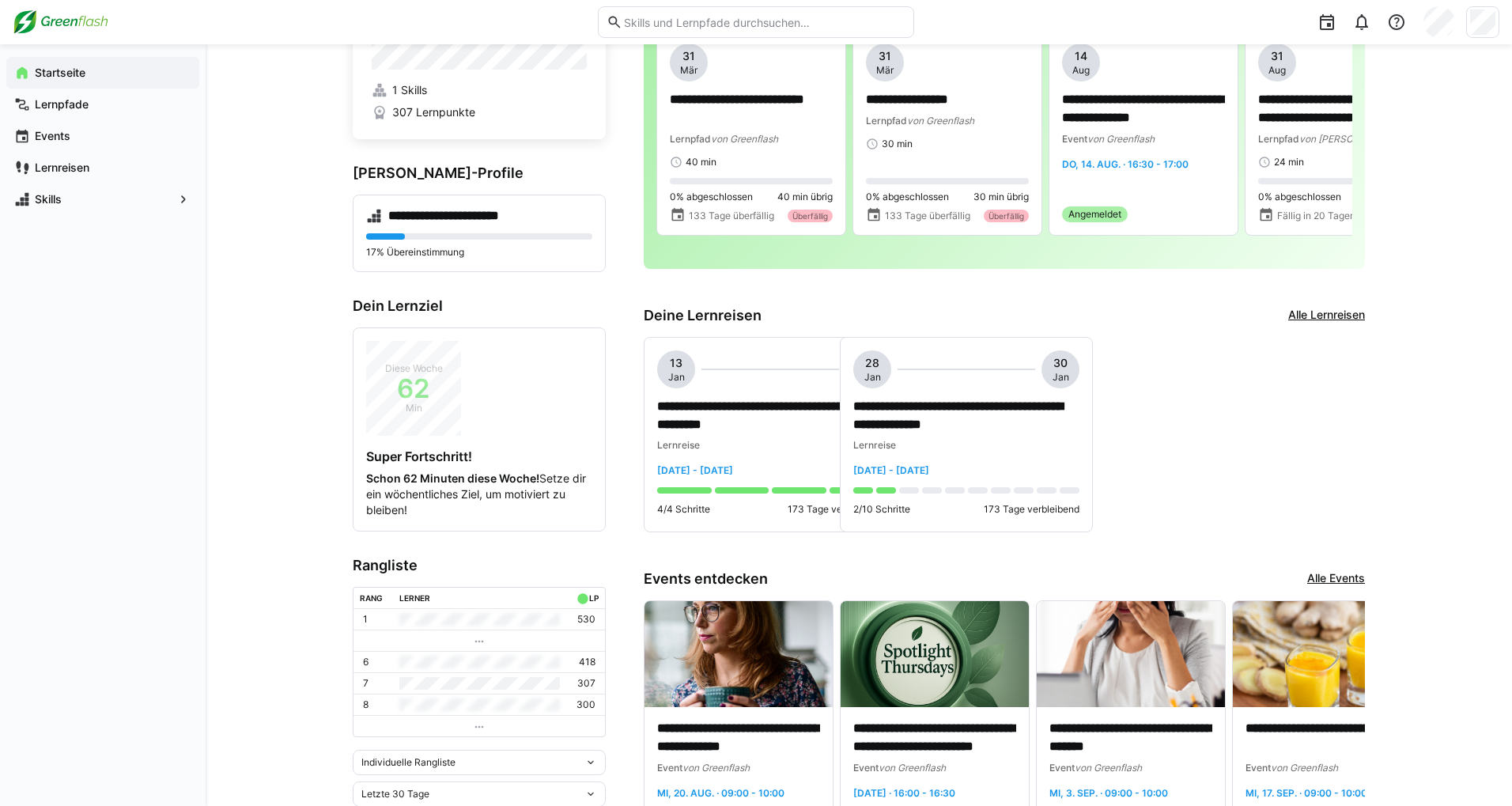
scroll to position [0, 0]
